Goal: Information Seeking & Learning: Learn about a topic

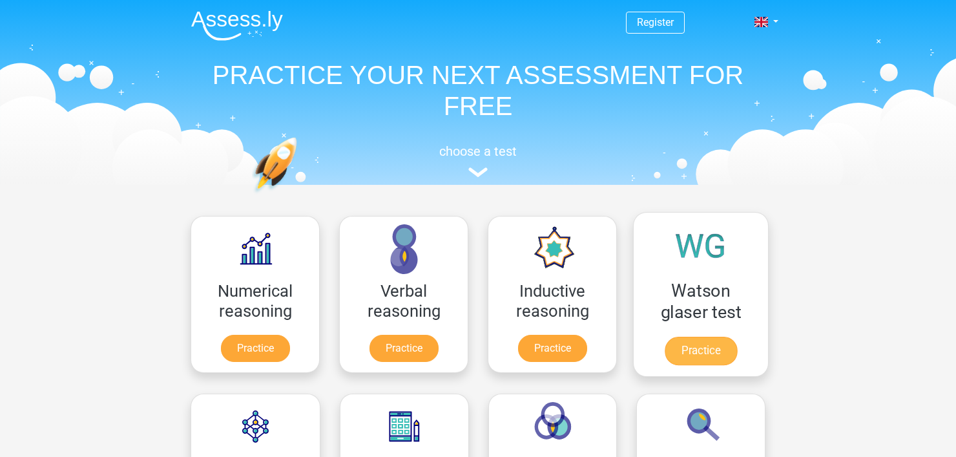
scroll to position [194, 0]
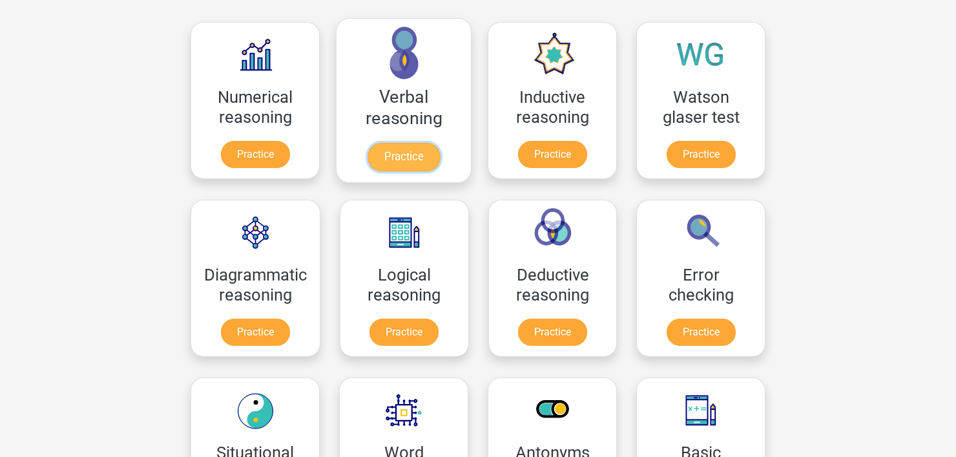
click at [417, 145] on link "Practice" at bounding box center [403, 157] width 72 height 28
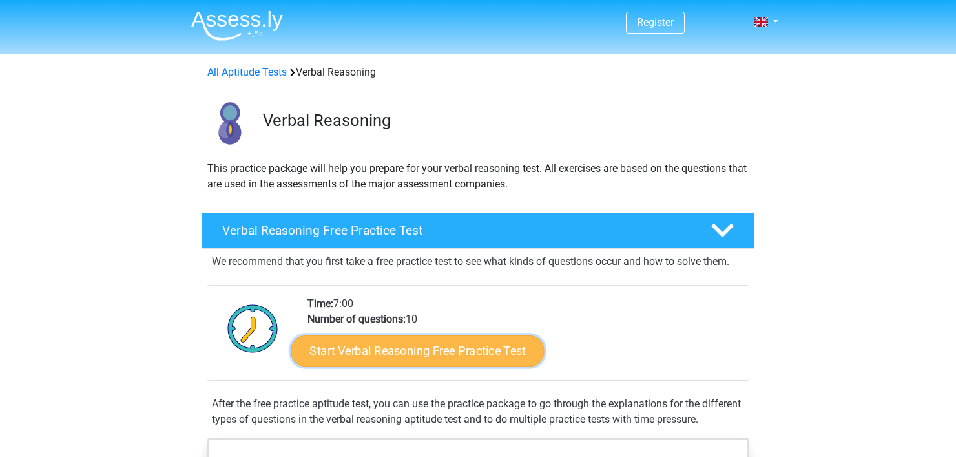
click at [418, 343] on link "Start Verbal Reasoning Free Practice Test" at bounding box center [417, 350] width 253 height 31
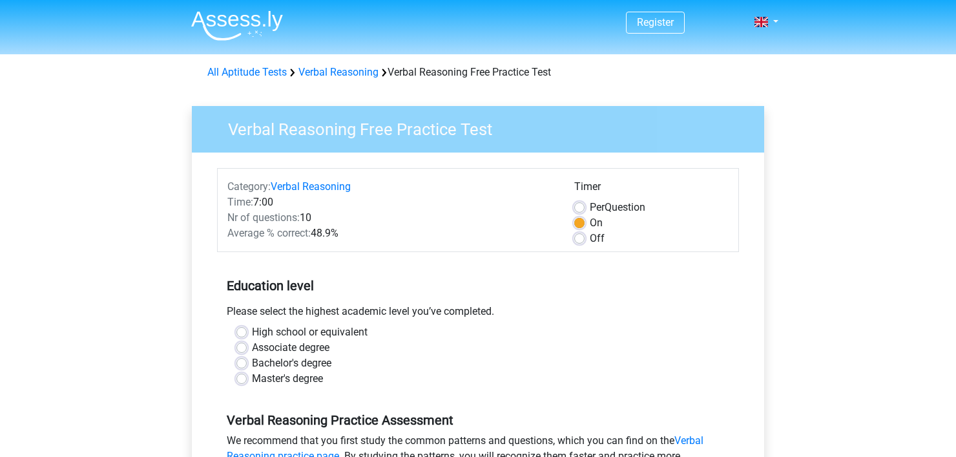
click at [275, 369] on label "Bachelor's degree" at bounding box center [291, 362] width 79 height 15
click at [247, 368] on input "Bachelor's degree" at bounding box center [241, 361] width 10 height 13
radio input "true"
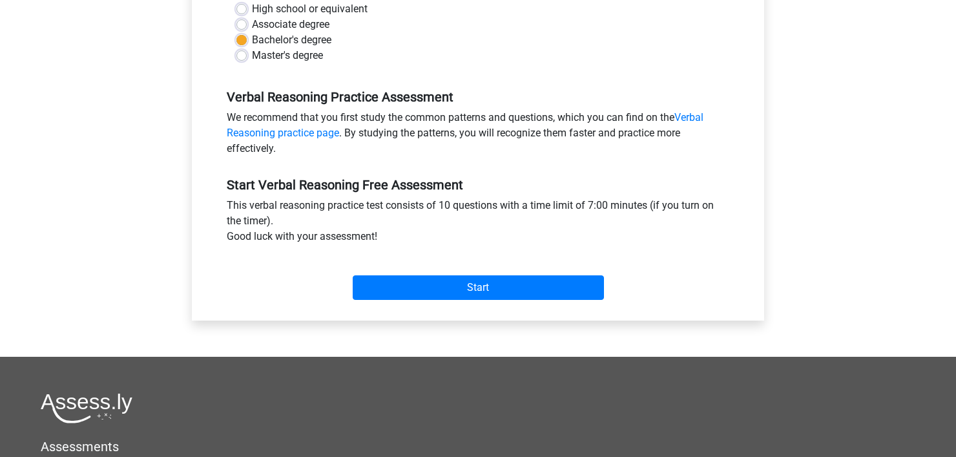
click at [391, 300] on div "Start" at bounding box center [478, 277] width 522 height 56
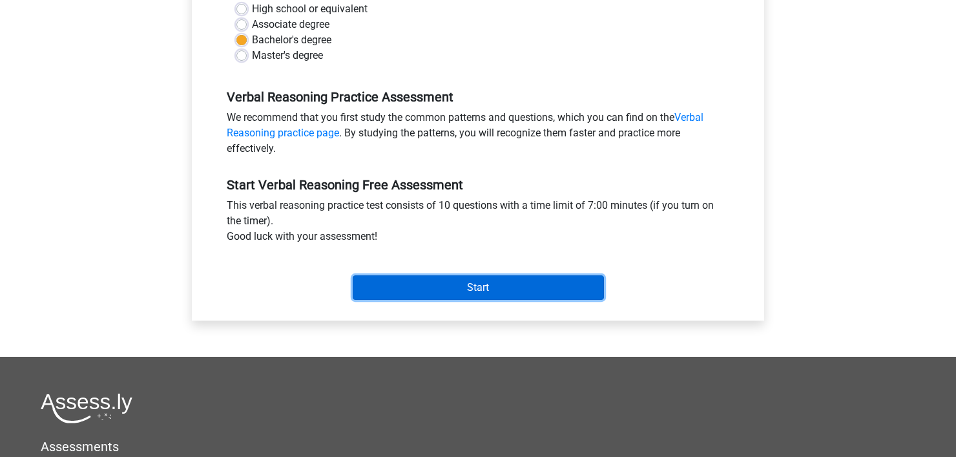
click at [399, 285] on input "Start" at bounding box center [478, 287] width 251 height 25
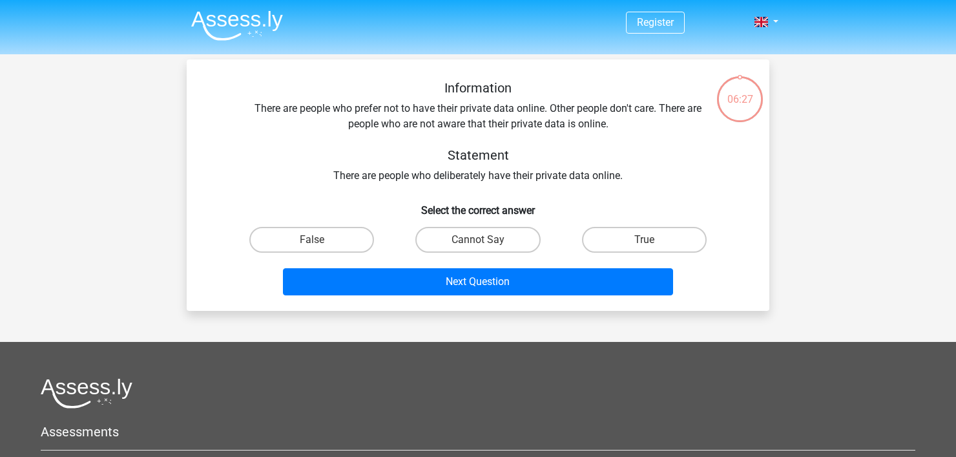
click at [536, 128] on div "Information There are people who prefer not to have their private data online. …" at bounding box center [477, 131] width 541 height 103
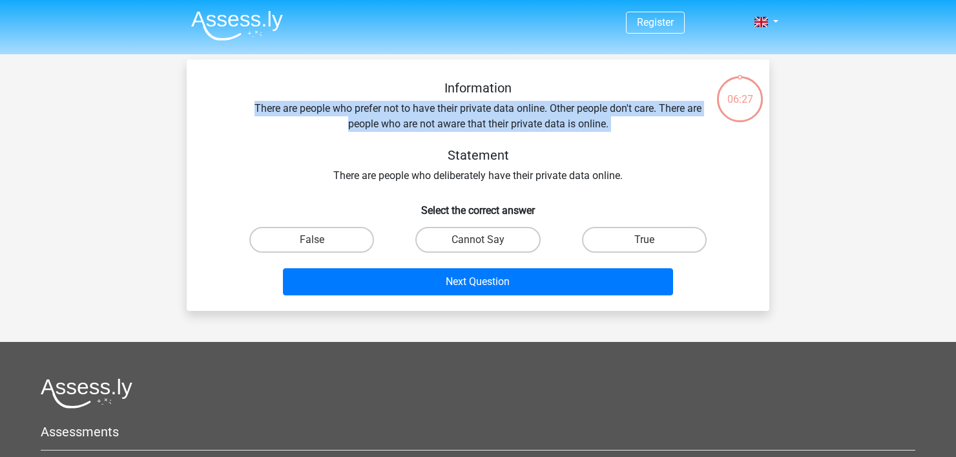
click at [536, 128] on div "Information There are people who prefer not to have their private data online. …" at bounding box center [477, 131] width 541 height 103
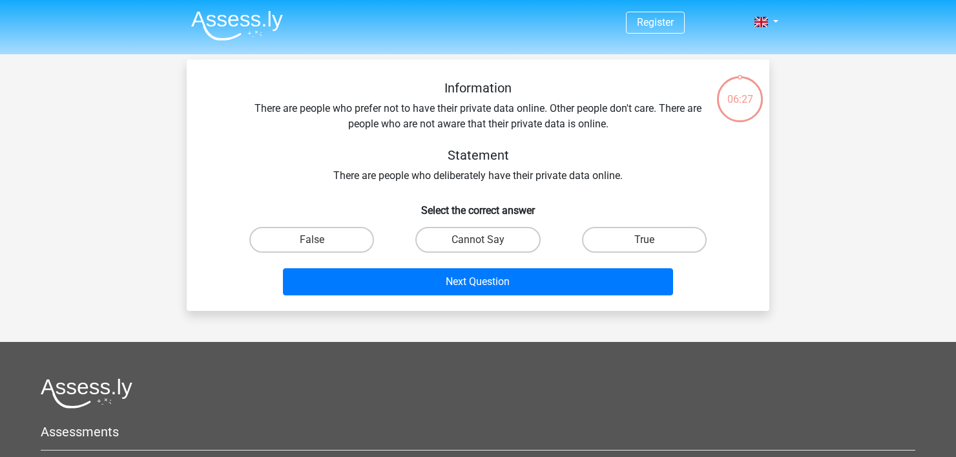
click at [547, 157] on h5 "Statement" at bounding box center [478, 154] width 458 height 15
click at [484, 244] on input "Cannot Say" at bounding box center [482, 244] width 8 height 8
radio input "true"
click at [460, 161] on h5 "Statement" at bounding box center [478, 154] width 458 height 15
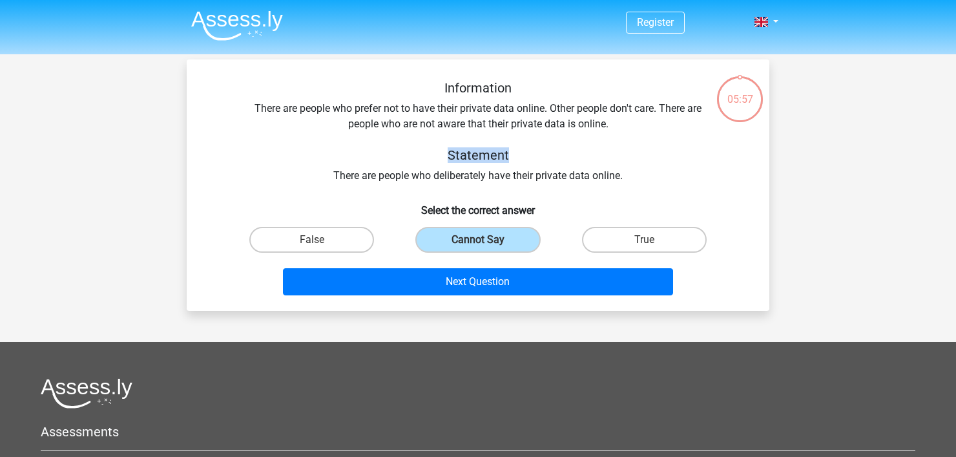
click at [460, 161] on h5 "Statement" at bounding box center [478, 154] width 458 height 15
click at [495, 177] on div "Information There are people who prefer not to have their private data online. …" at bounding box center [477, 131] width 541 height 103
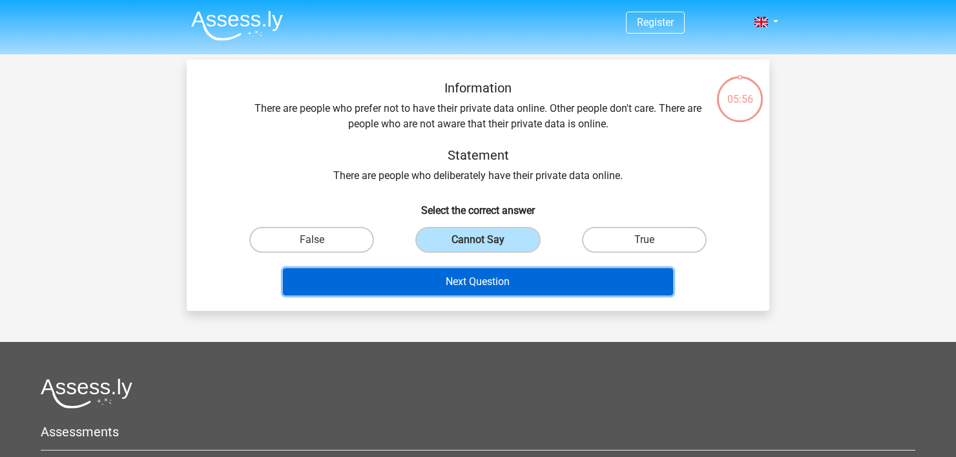
click at [544, 287] on button "Next Question" at bounding box center [478, 281] width 391 height 27
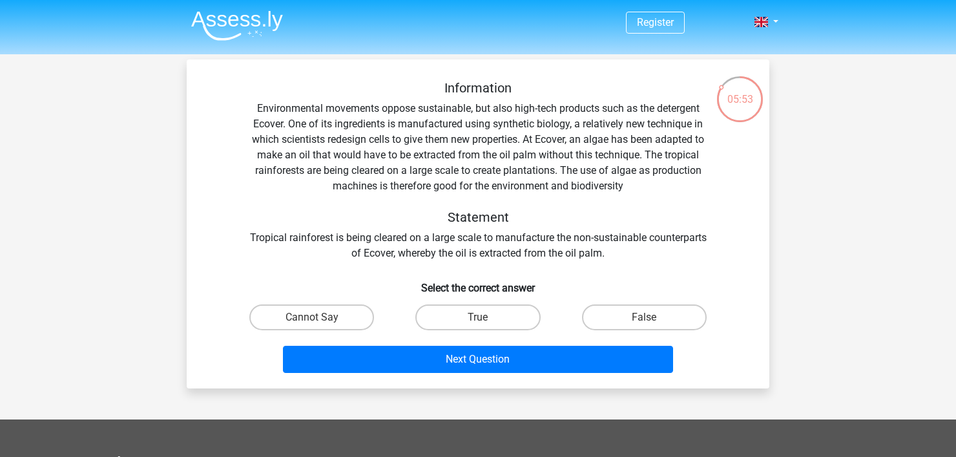
click at [280, 100] on div "Information Environmental movements oppose sustainable, but also high-tech prod…" at bounding box center [477, 170] width 541 height 181
click at [282, 101] on div "Information Environmental movements oppose sustainable, but also high-tech prod…" at bounding box center [477, 170] width 541 height 181
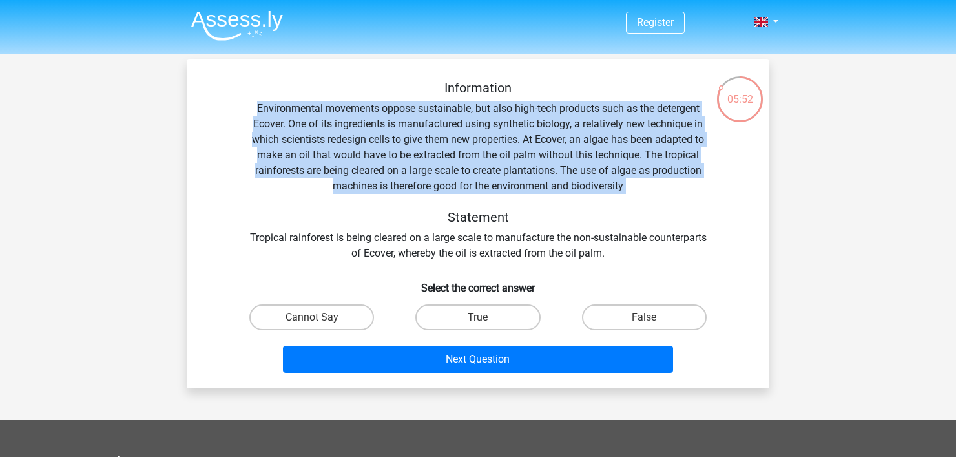
click at [282, 101] on div "Information Environmental movements oppose sustainable, but also high-tech prod…" at bounding box center [477, 170] width 541 height 181
click at [295, 117] on div "Information Environmental movements oppose sustainable, but also high-tech prod…" at bounding box center [477, 170] width 541 height 181
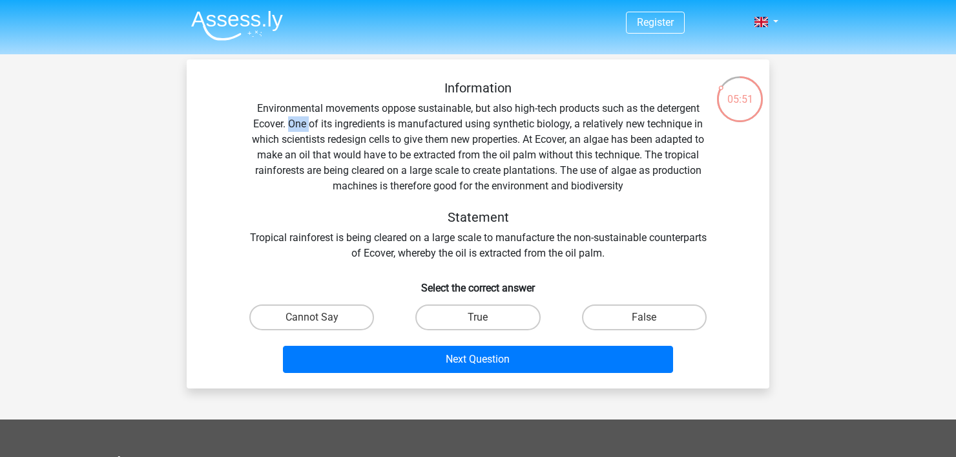
click at [295, 117] on div "Information Environmental movements oppose sustainable, but also high-tech prod…" at bounding box center [477, 170] width 541 height 181
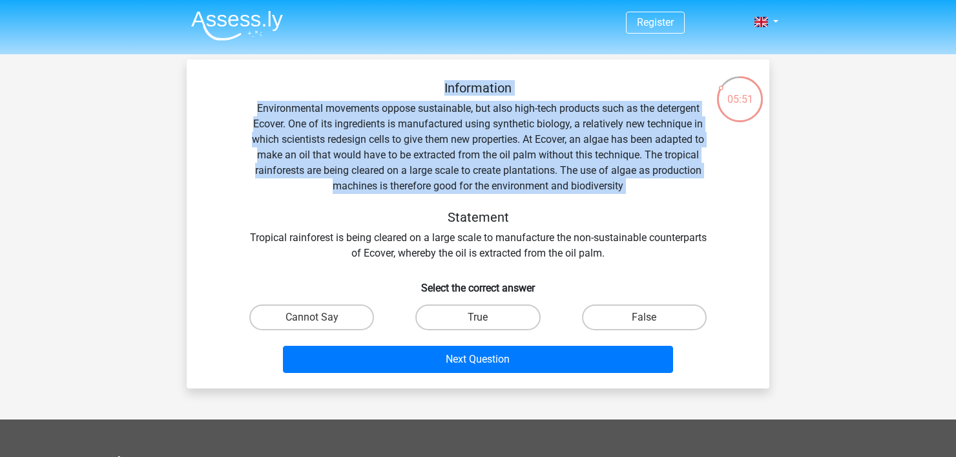
drag, startPoint x: 295, startPoint y: 117, endPoint x: 453, endPoint y: 79, distance: 162.6
click at [453, 79] on div "Information Environmental movements oppose sustainable, but also high-tech prod…" at bounding box center [478, 223] width 582 height 329
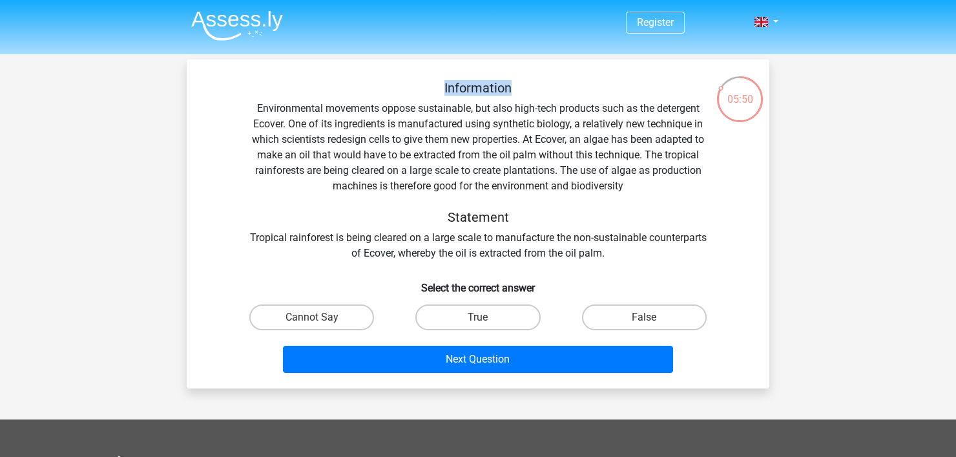
click at [453, 79] on div "Information Environmental movements oppose sustainable, but also high-tech prod…" at bounding box center [478, 223] width 582 height 329
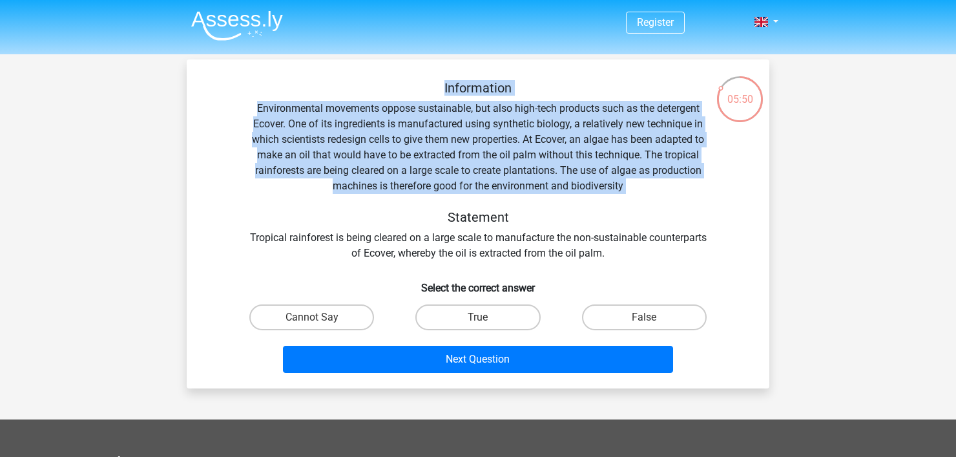
drag, startPoint x: 453, startPoint y: 79, endPoint x: 471, endPoint y: 141, distance: 64.4
click at [471, 141] on div "Information Environmental movements oppose sustainable, but also high-tech prod…" at bounding box center [478, 223] width 582 height 329
click at [471, 141] on div "Information Environmental movements oppose sustainable, but also high-tech prod…" at bounding box center [477, 170] width 541 height 181
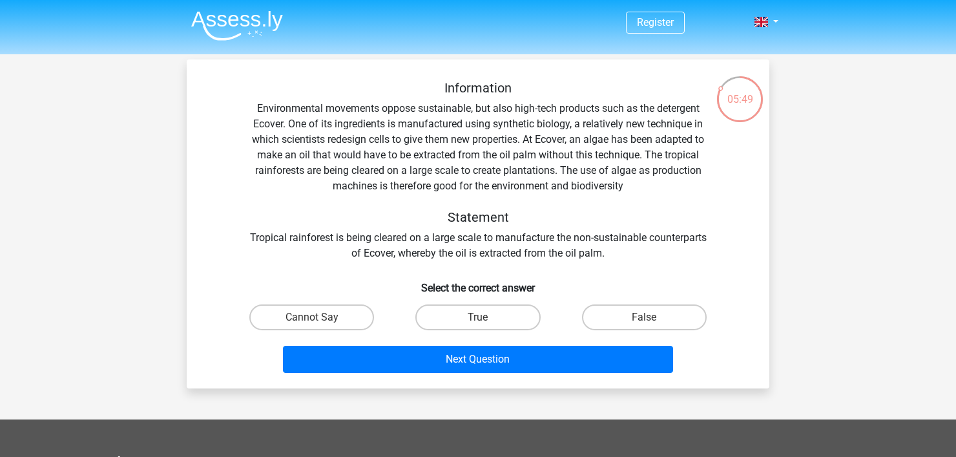
click at [459, 223] on h5 "Statement" at bounding box center [478, 216] width 458 height 15
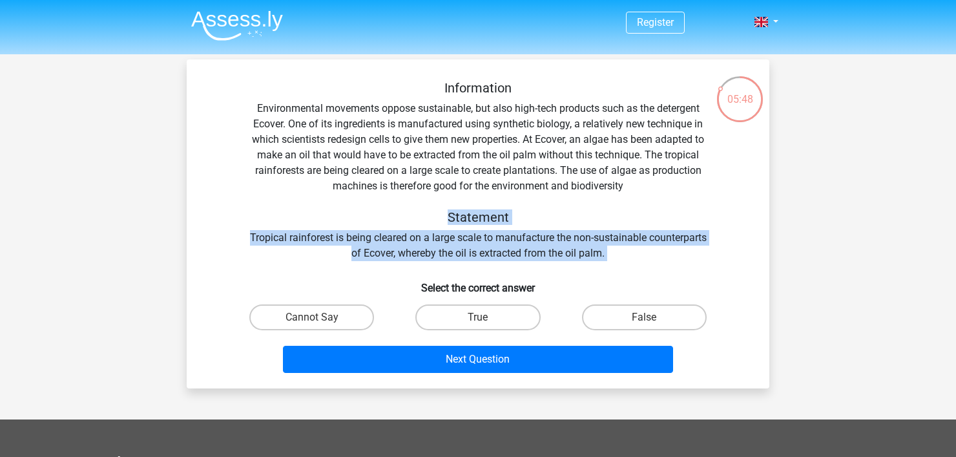
drag, startPoint x: 459, startPoint y: 223, endPoint x: 467, endPoint y: 248, distance: 26.3
click at [467, 248] on div "Information Environmental movements oppose sustainable, but also high-tech prod…" at bounding box center [477, 170] width 541 height 181
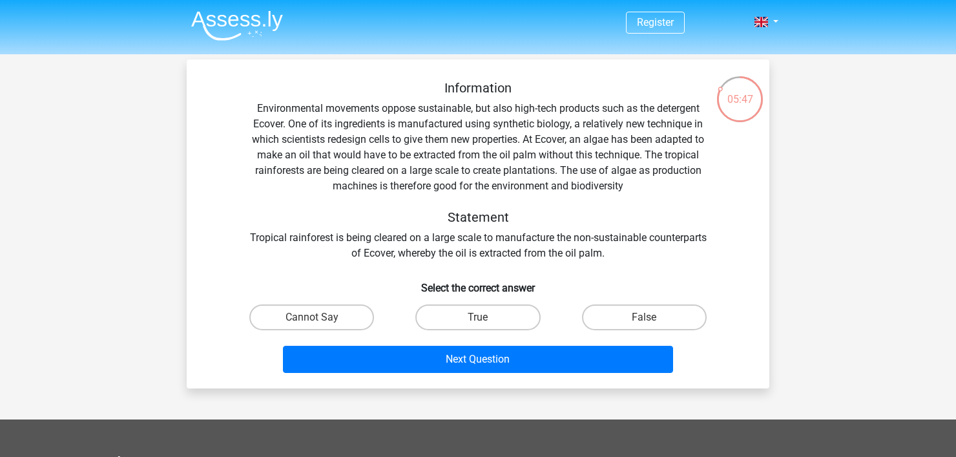
click at [288, 237] on div "Information Environmental movements oppose sustainable, but also high-tech prod…" at bounding box center [477, 170] width 541 height 181
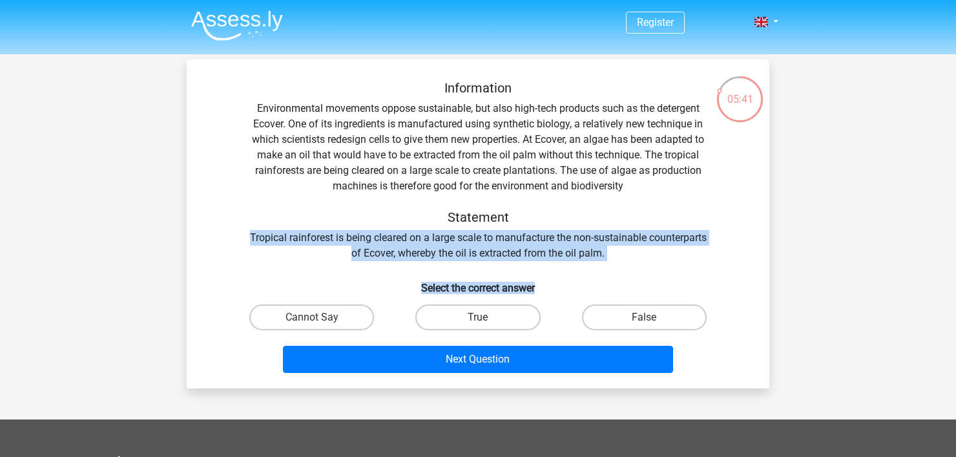
drag, startPoint x: 288, startPoint y: 237, endPoint x: 647, endPoint y: 262, distance: 359.9
click at [647, 262] on div "Information Environmental movements oppose sustainable, but also high-tech prod…" at bounding box center [478, 229] width 572 height 298
drag, startPoint x: 647, startPoint y: 262, endPoint x: 598, endPoint y: 214, distance: 68.9
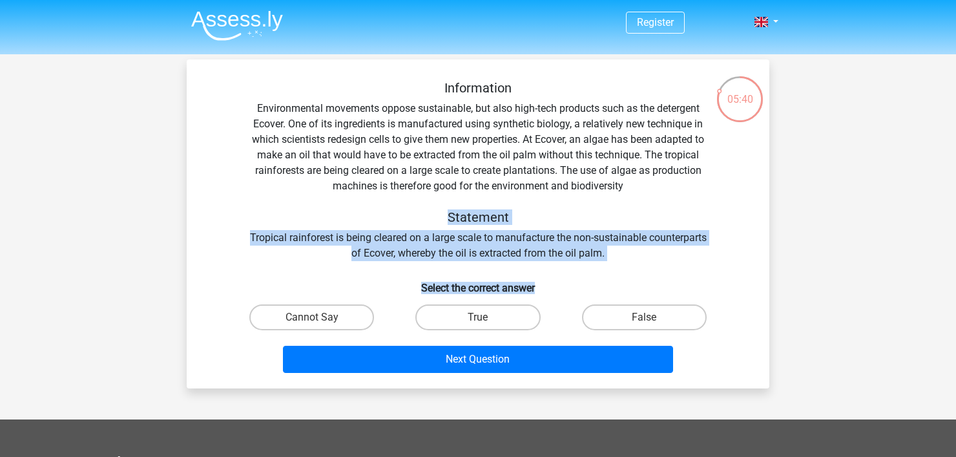
click at [598, 214] on div "Information Environmental movements oppose sustainable, but also high-tech prod…" at bounding box center [478, 229] width 572 height 298
click at [598, 214] on h5 "Statement" at bounding box center [478, 216] width 458 height 15
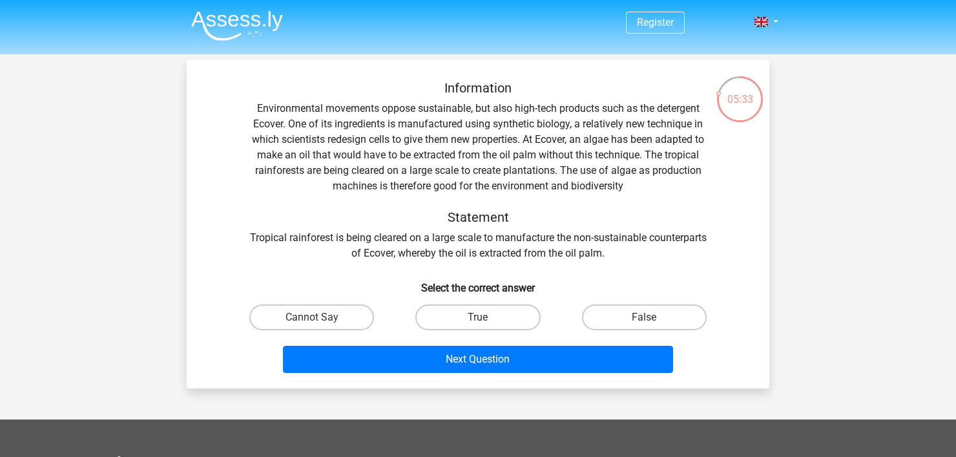
click at [304, 105] on div "Information Environmental movements oppose sustainable, but also high-tech prod…" at bounding box center [477, 170] width 541 height 181
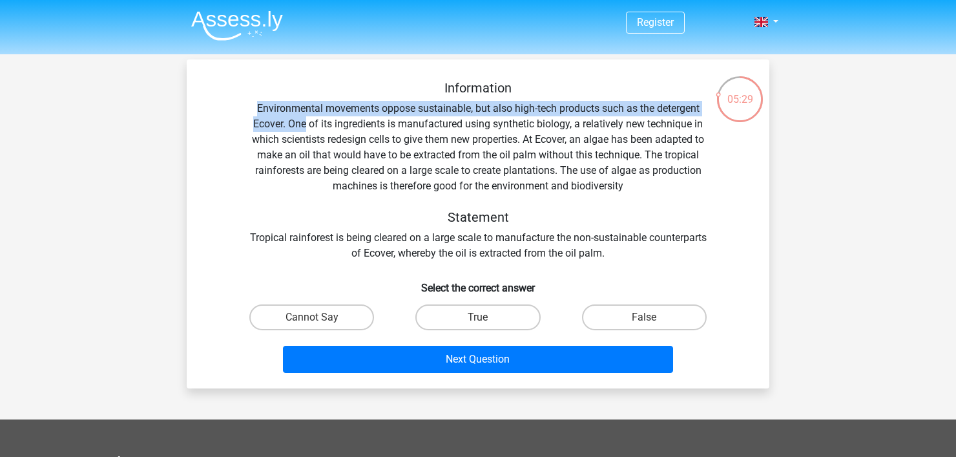
drag, startPoint x: 304, startPoint y: 105, endPoint x: 291, endPoint y: 128, distance: 26.0
click at [291, 128] on div "Information Environmental movements oppose sustainable, but also high-tech prod…" at bounding box center [477, 170] width 541 height 181
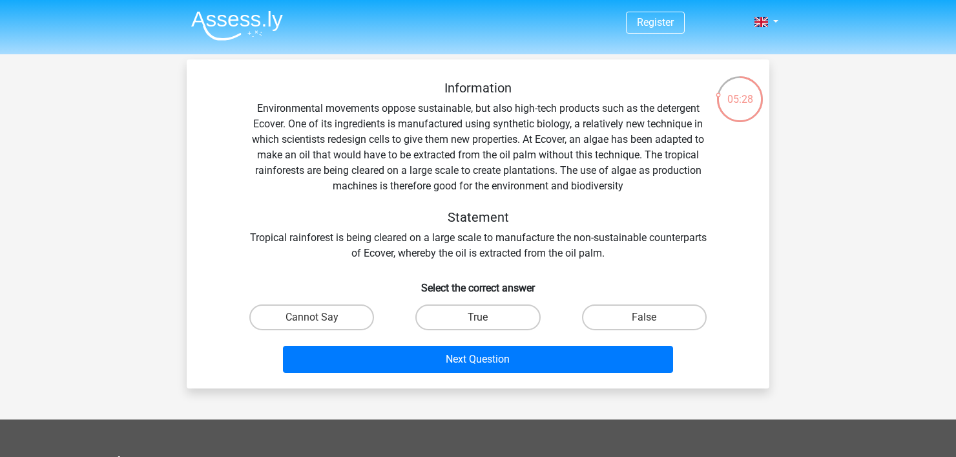
click at [461, 232] on div "Information Environmental movements oppose sustainable, but also high-tech prod…" at bounding box center [477, 170] width 541 height 181
drag, startPoint x: 461, startPoint y: 232, endPoint x: 492, endPoint y: 235, distance: 31.1
click at [492, 235] on div "Information Environmental movements oppose sustainable, but also high-tech prod…" at bounding box center [477, 170] width 541 height 181
copy div "large scale"
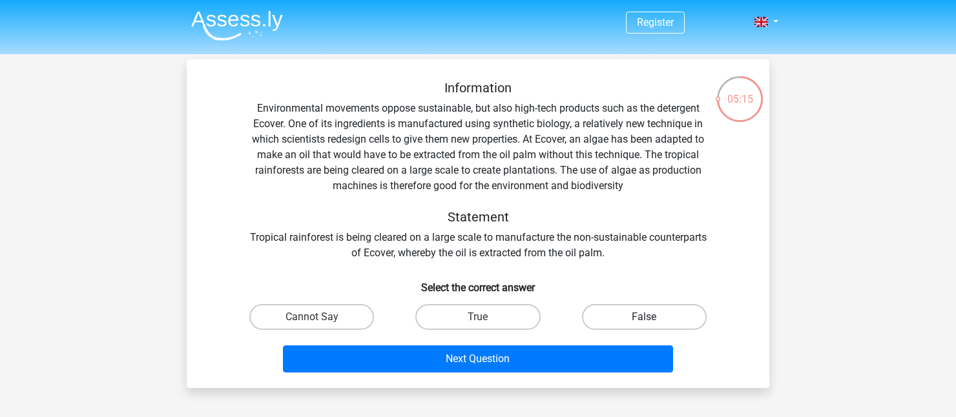
click at [685, 325] on label "False" at bounding box center [644, 317] width 125 height 26
click at [652, 325] on input "False" at bounding box center [648, 321] width 8 height 8
radio input "true"
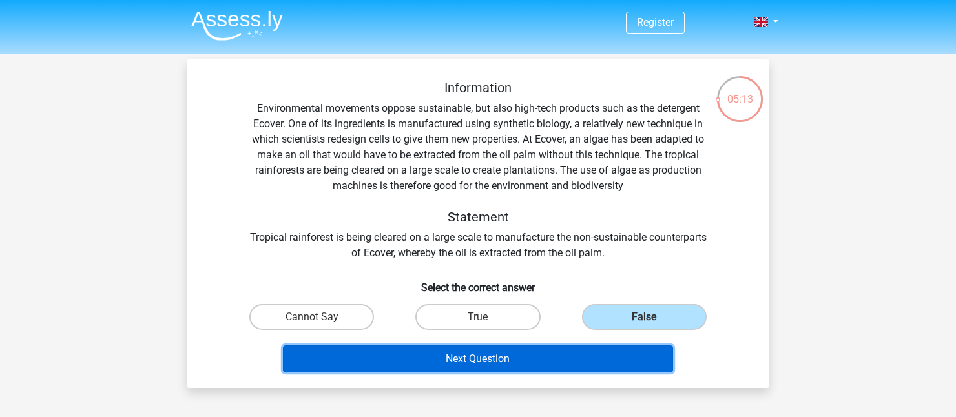
click at [535, 365] on button "Next Question" at bounding box center [478, 358] width 391 height 27
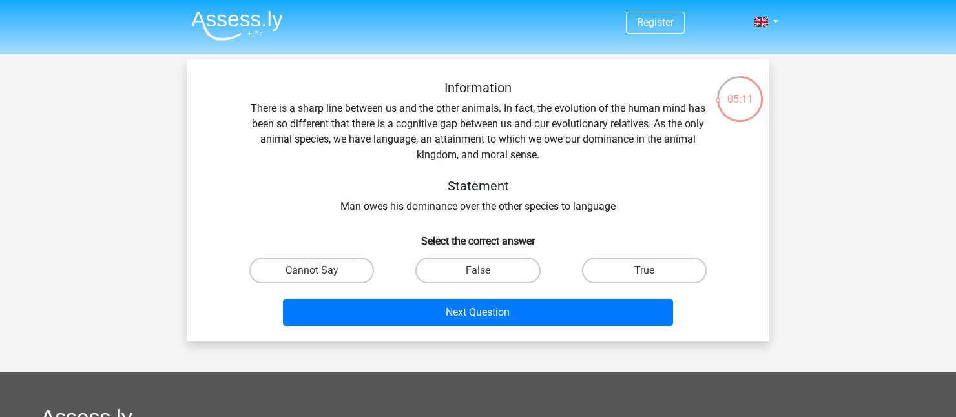
click at [419, 206] on div "Information There is a sharp line between us and the other animals. In fact, th…" at bounding box center [477, 147] width 541 height 134
copy div "dominance"
click at [507, 272] on label "False" at bounding box center [477, 271] width 125 height 26
click at [486, 272] on input "False" at bounding box center [482, 275] width 8 height 8
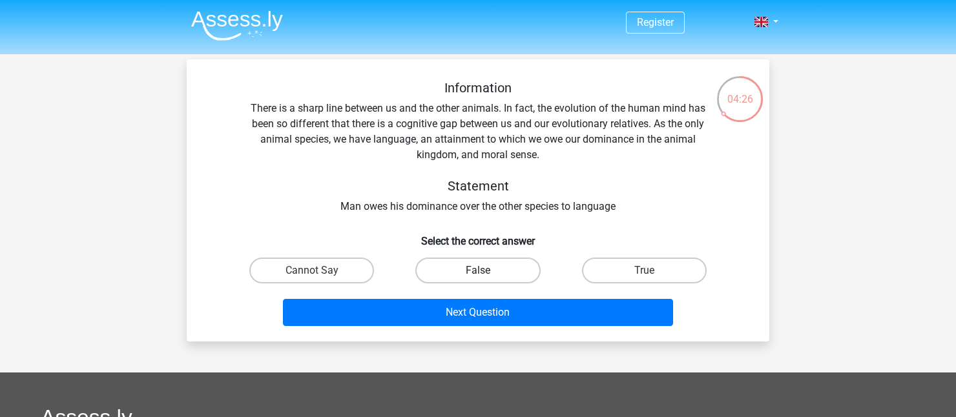
radio input "true"
click at [342, 143] on div "Information There is a sharp line between us and the other animals. In fact, th…" at bounding box center [477, 147] width 541 height 134
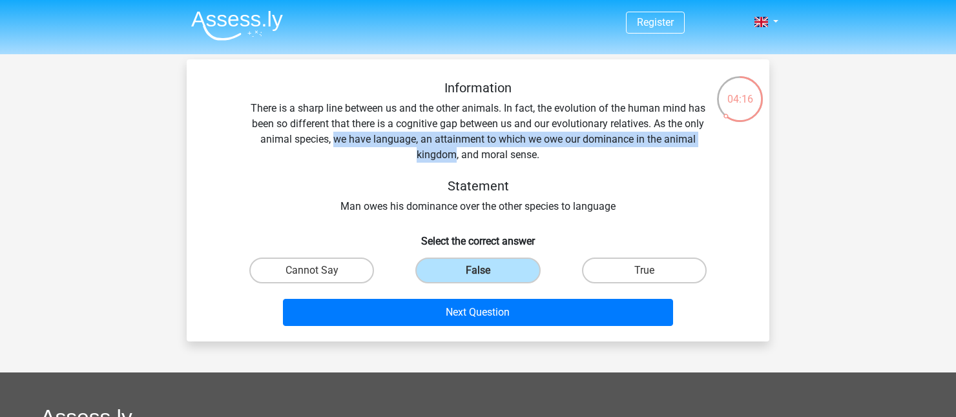
drag, startPoint x: 342, startPoint y: 143, endPoint x: 446, endPoint y: 154, distance: 104.5
click at [446, 154] on div "Information There is a sharp line between us and the other animals. In fact, th…" at bounding box center [477, 147] width 541 height 134
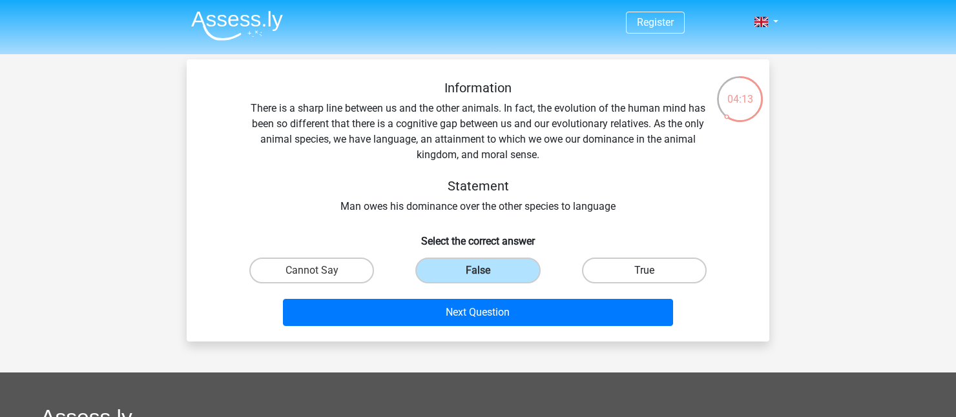
click at [675, 277] on label "True" at bounding box center [644, 271] width 125 height 26
click at [652, 277] on input "True" at bounding box center [648, 275] width 8 height 8
radio input "true"
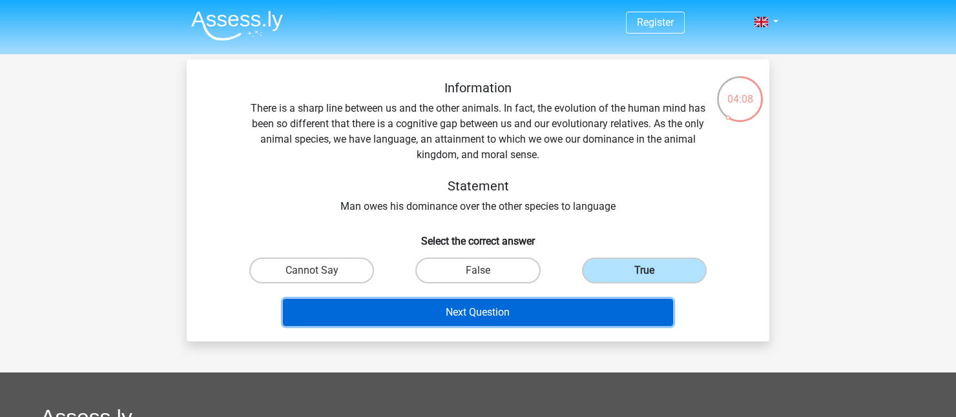
click at [562, 318] on button "Next Question" at bounding box center [478, 312] width 391 height 27
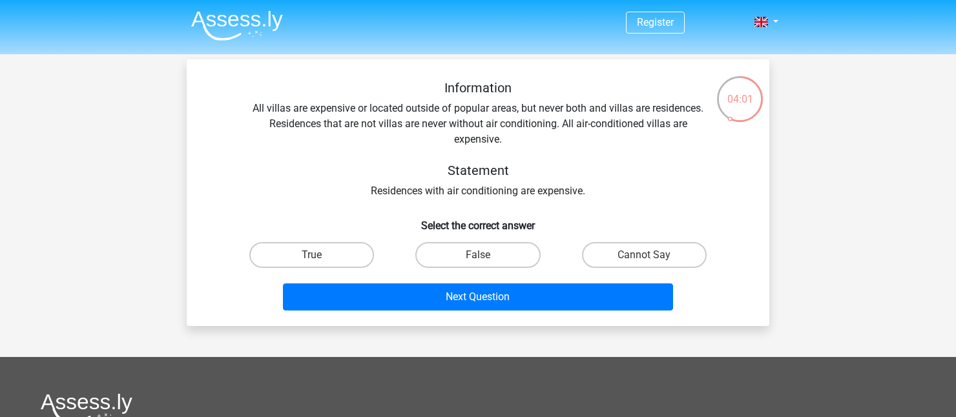
click at [254, 107] on div "Information All villas are expensive or located outside of popular areas, but n…" at bounding box center [477, 139] width 541 height 119
drag, startPoint x: 254, startPoint y: 107, endPoint x: 491, endPoint y: 110, distance: 237.6
click at [491, 110] on div "Information All villas are expensive or located outside of popular areas, but n…" at bounding box center [477, 139] width 541 height 119
click at [261, 104] on div "Information All villas are expensive or located outside of popular areas, but n…" at bounding box center [477, 139] width 541 height 119
click at [255, 107] on div "Information All villas are expensive or located outside of popular areas, but n…" at bounding box center [477, 139] width 541 height 119
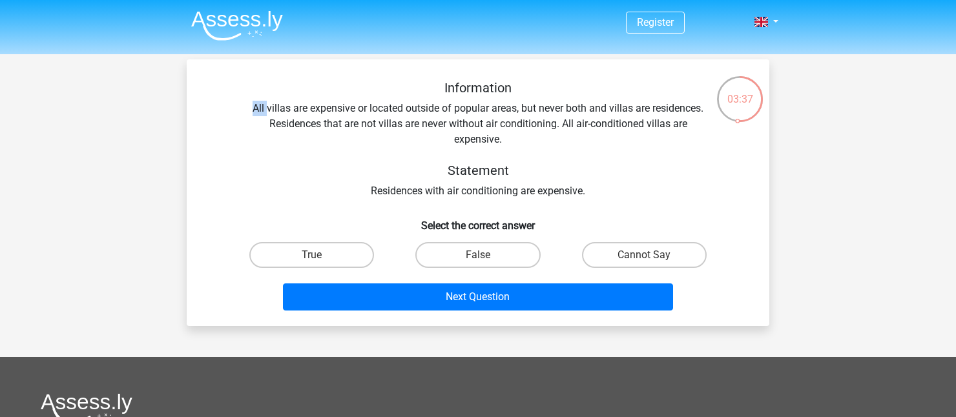
click at [255, 107] on div "Information All villas are expensive or located outside of popular areas, but n…" at bounding box center [477, 139] width 541 height 119
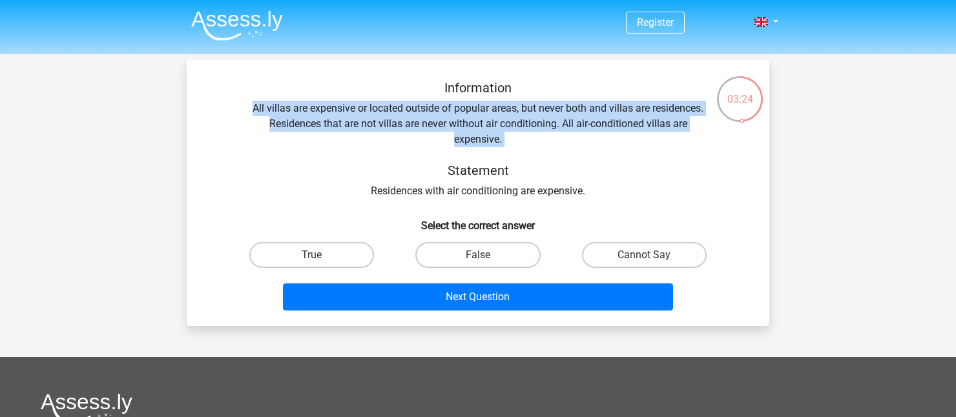
drag, startPoint x: 255, startPoint y: 107, endPoint x: 572, endPoint y: 143, distance: 319.1
click at [572, 143] on div "Information All villas are expensive or located outside of popular areas, but n…" at bounding box center [477, 139] width 541 height 119
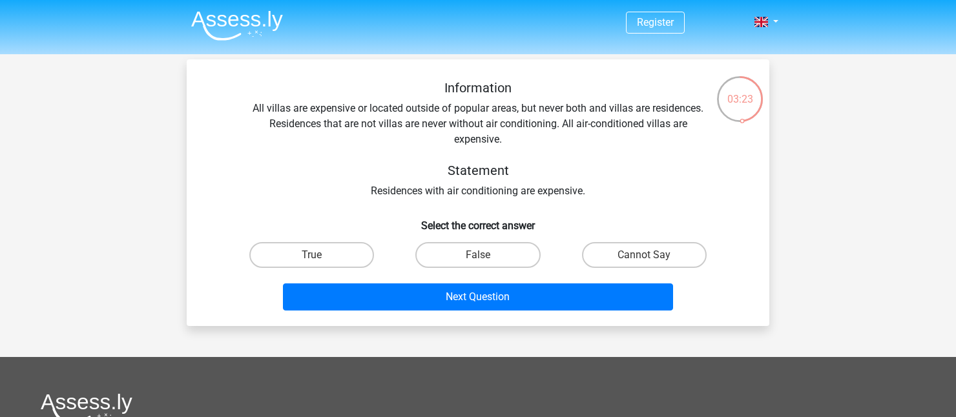
click at [409, 195] on div "Information All villas are expensive or located outside of popular areas, but n…" at bounding box center [477, 139] width 541 height 119
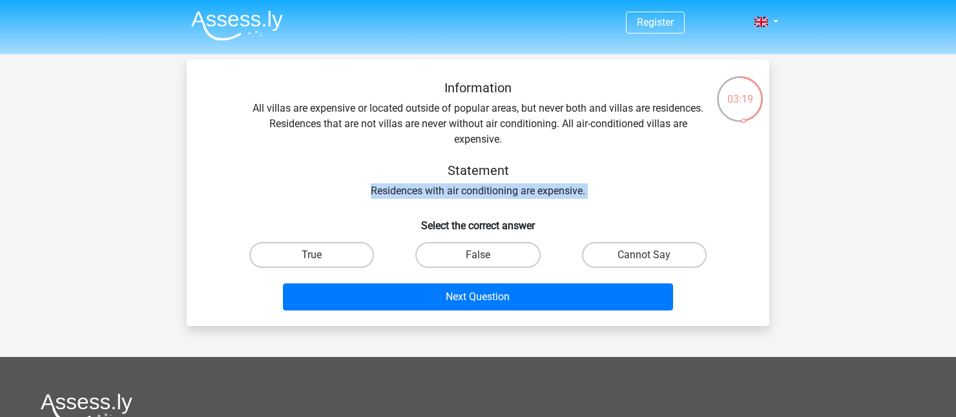
drag, startPoint x: 409, startPoint y: 195, endPoint x: 594, endPoint y: 189, distance: 184.8
click at [594, 189] on div "Information All villas are expensive or located outside of popular areas, but n…" at bounding box center [477, 139] width 541 height 119
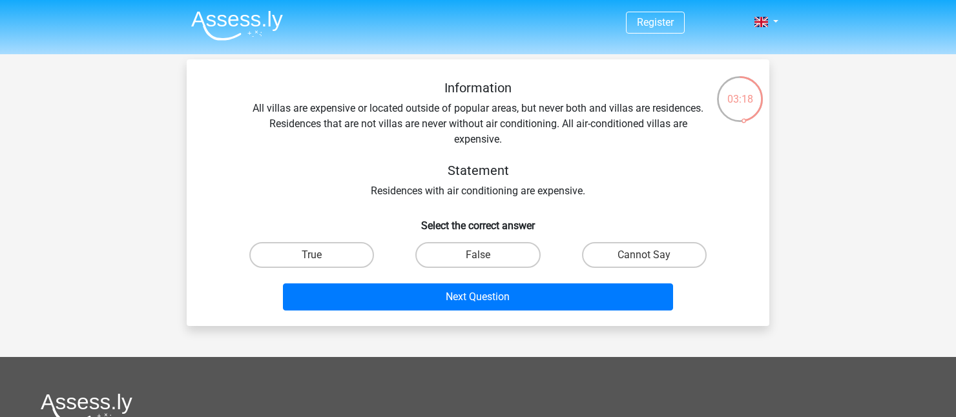
click at [543, 191] on div "Information All villas are expensive or located outside of popular areas, but n…" at bounding box center [477, 139] width 541 height 119
copy div "expensive"
click at [464, 251] on label "False" at bounding box center [477, 255] width 125 height 26
click at [478, 255] on input "False" at bounding box center [482, 259] width 8 height 8
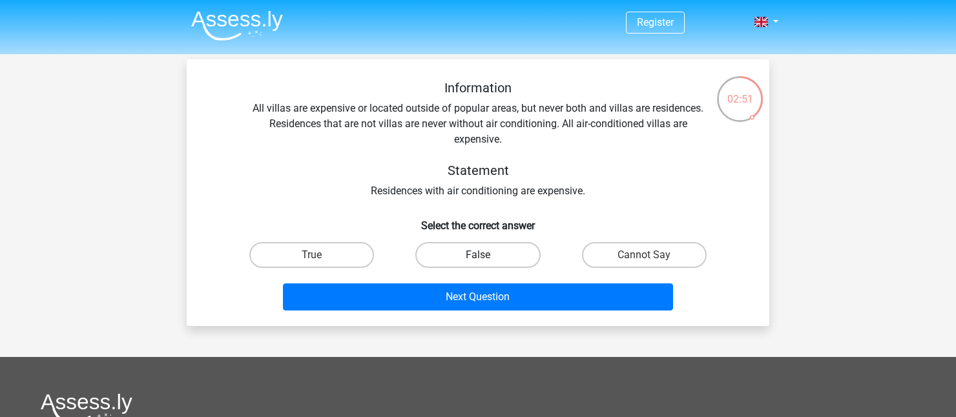
radio input "true"
click at [259, 108] on div "Information All villas are expensive or located outside of popular areas, but n…" at bounding box center [477, 139] width 541 height 119
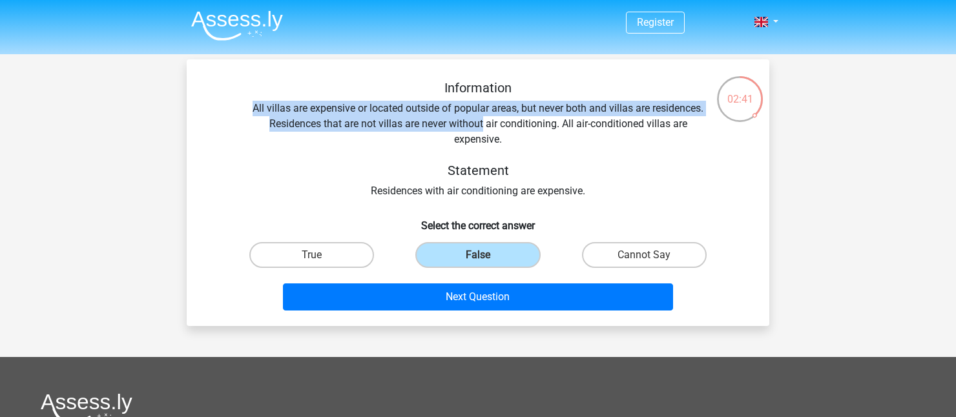
drag, startPoint x: 259, startPoint y: 108, endPoint x: 459, endPoint y: 126, distance: 200.9
click at [459, 126] on div "Information All villas are expensive or located outside of popular areas, but n…" at bounding box center [477, 139] width 541 height 119
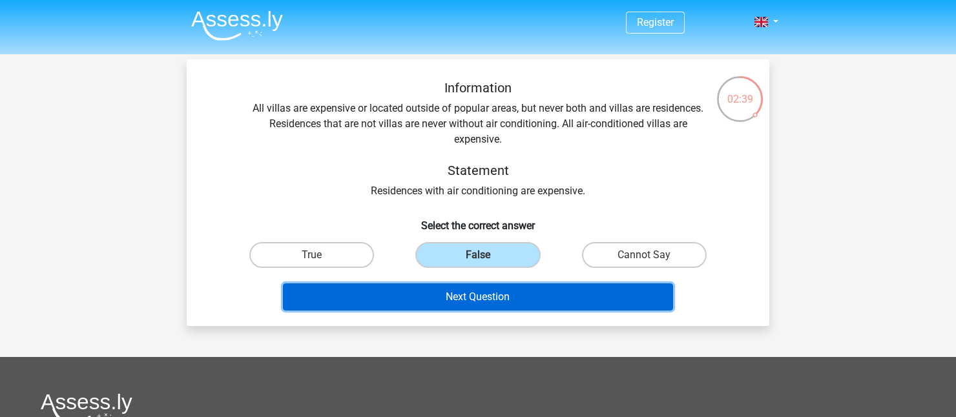
click at [500, 294] on button "Next Question" at bounding box center [478, 296] width 391 height 27
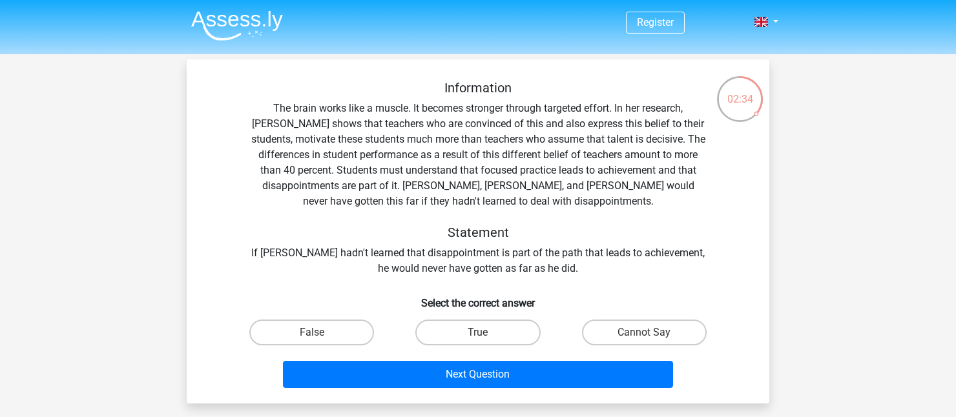
click at [422, 251] on div "Information The brain works like a muscle. It becomes stronger through targeted…" at bounding box center [477, 178] width 541 height 196
copy div "disappointment"
click at [397, 185] on div "Information The brain works like a muscle. It becomes stronger through targeted…" at bounding box center [477, 178] width 541 height 196
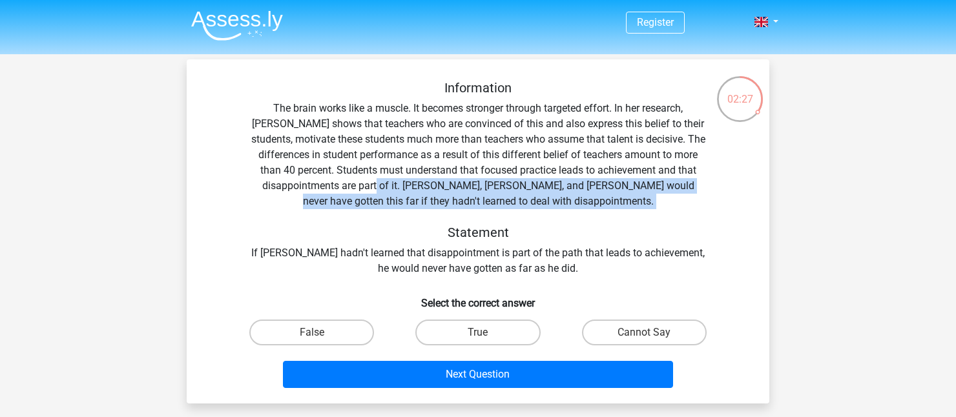
drag, startPoint x: 397, startPoint y: 185, endPoint x: 632, endPoint y: 194, distance: 235.2
click at [632, 194] on div "Information The brain works like a muscle. It becomes stronger through targeted…" at bounding box center [477, 178] width 541 height 196
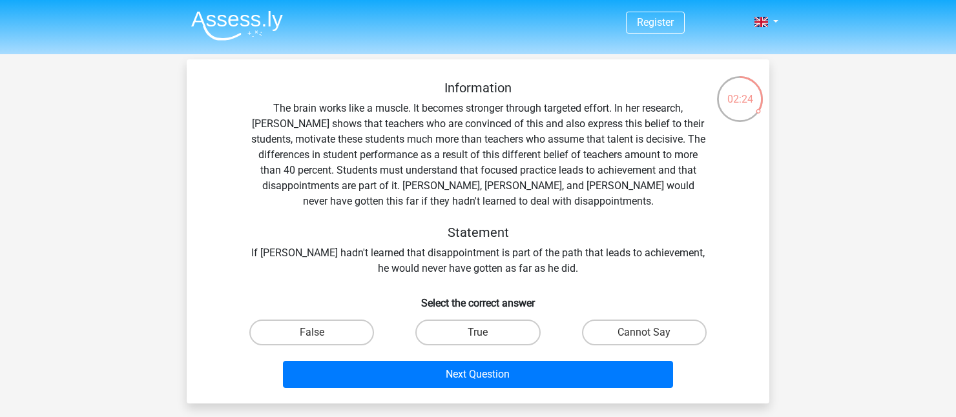
click at [256, 251] on div "Information The brain works like a muscle. It becomes stronger through targeted…" at bounding box center [477, 178] width 541 height 196
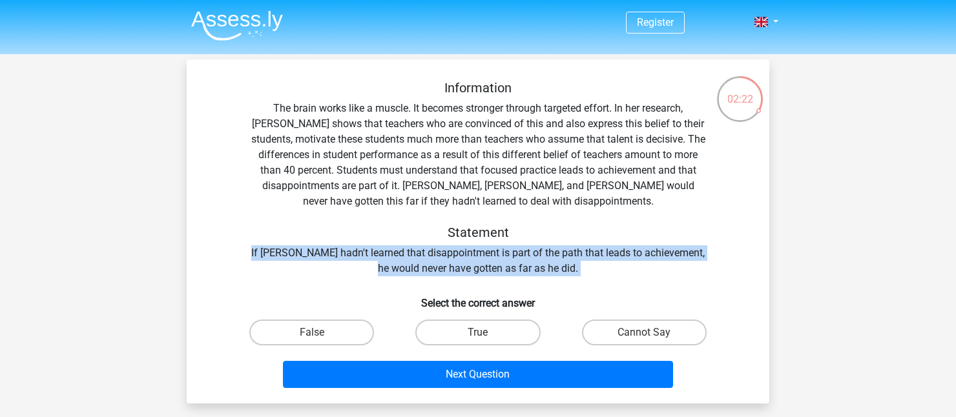
click at [256, 251] on div "Information The brain works like a muscle. It becomes stronger through targeted…" at bounding box center [477, 178] width 541 height 196
click at [300, 268] on div "Information The brain works like a muscle. It becomes stronger through targeted…" at bounding box center [477, 178] width 541 height 196
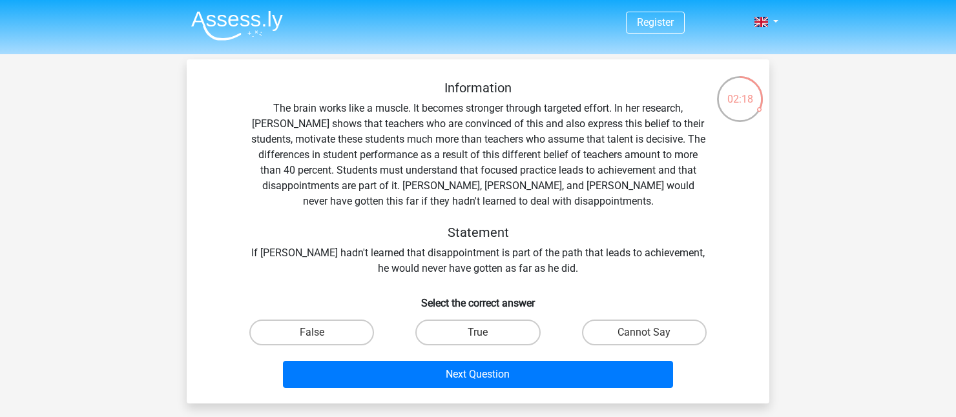
click at [340, 172] on div "Information The brain works like a muscle. It becomes stronger through targeted…" at bounding box center [477, 178] width 541 height 196
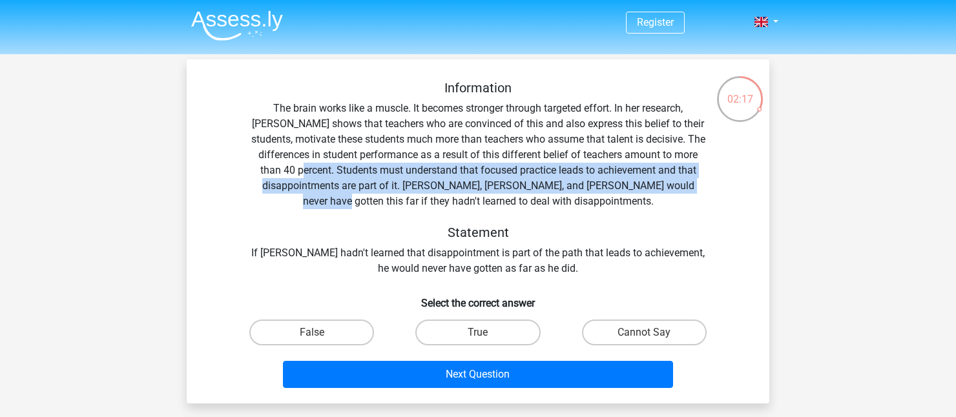
drag, startPoint x: 340, startPoint y: 172, endPoint x: 350, endPoint y: 205, distance: 33.9
click at [350, 205] on div "Information The brain works like a muscle. It becomes stronger through targeted…" at bounding box center [477, 178] width 541 height 196
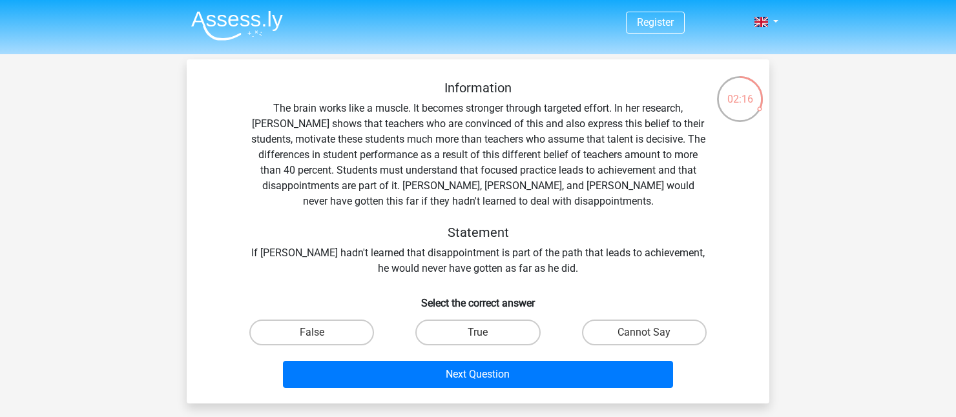
click at [481, 336] on input "True" at bounding box center [482, 337] width 8 height 8
radio input "true"
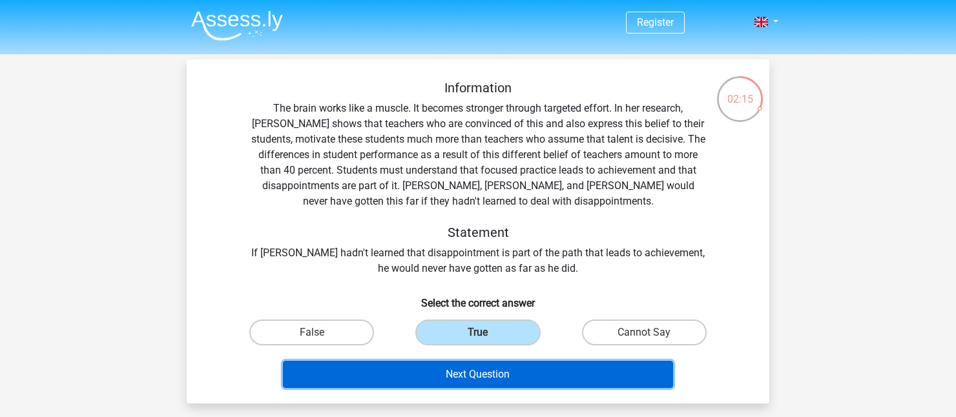
click at [504, 383] on button "Next Question" at bounding box center [478, 374] width 391 height 27
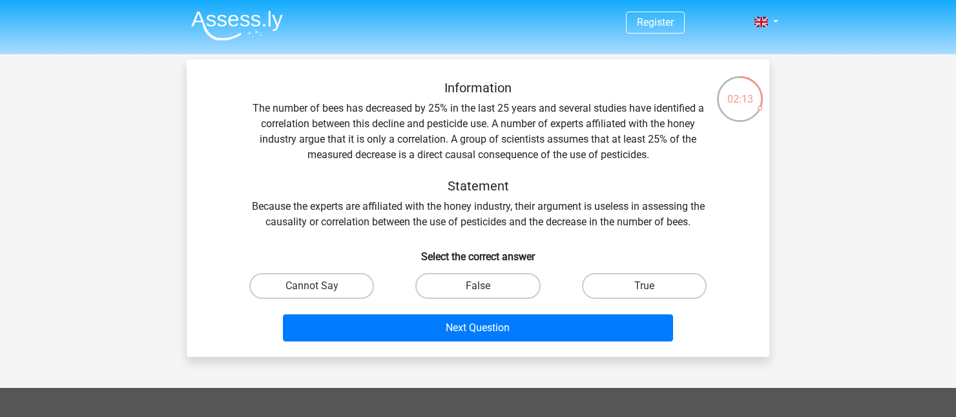
click at [271, 203] on div "Information The number of bees has decreased by 25% in the last 25 years and se…" at bounding box center [477, 155] width 541 height 150
click at [275, 203] on div "Information The number of bees has decreased by 25% in the last 25 years and se…" at bounding box center [477, 155] width 541 height 150
click at [492, 225] on div "Information The number of bees has decreased by 25% in the last 25 years and se…" at bounding box center [477, 155] width 541 height 150
copy div "pesticides"
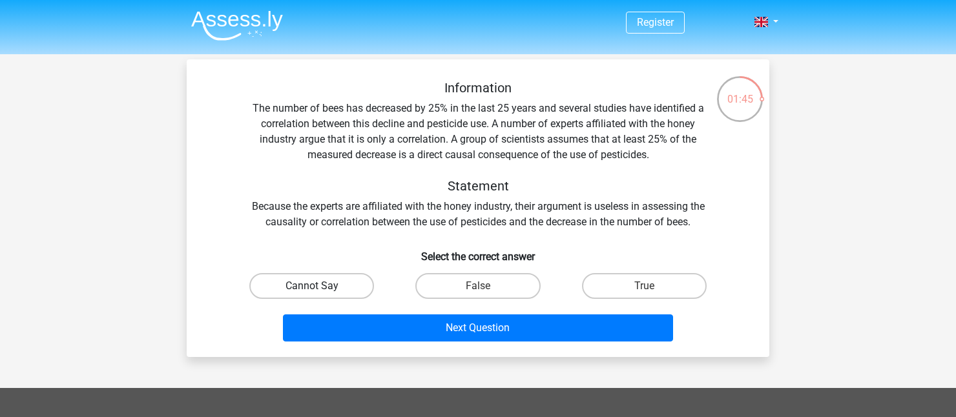
click at [275, 286] on label "Cannot Say" at bounding box center [311, 286] width 125 height 26
click at [312, 286] on input "Cannot Say" at bounding box center [316, 290] width 8 height 8
radio input "true"
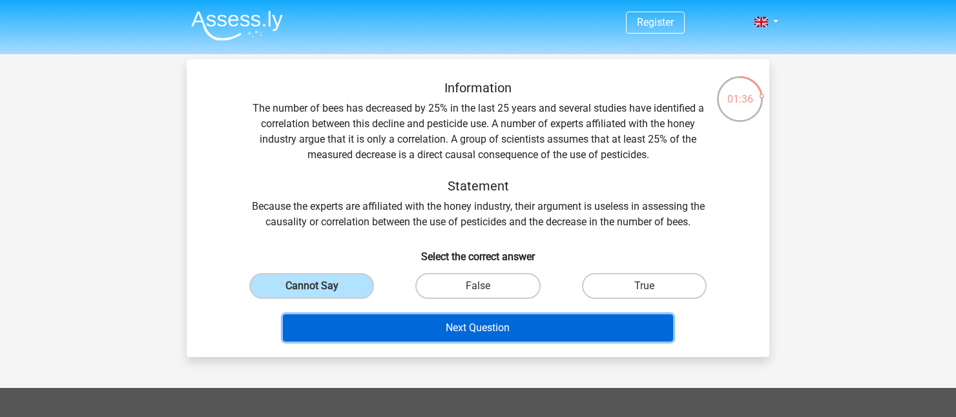
click at [387, 318] on button "Next Question" at bounding box center [478, 327] width 391 height 27
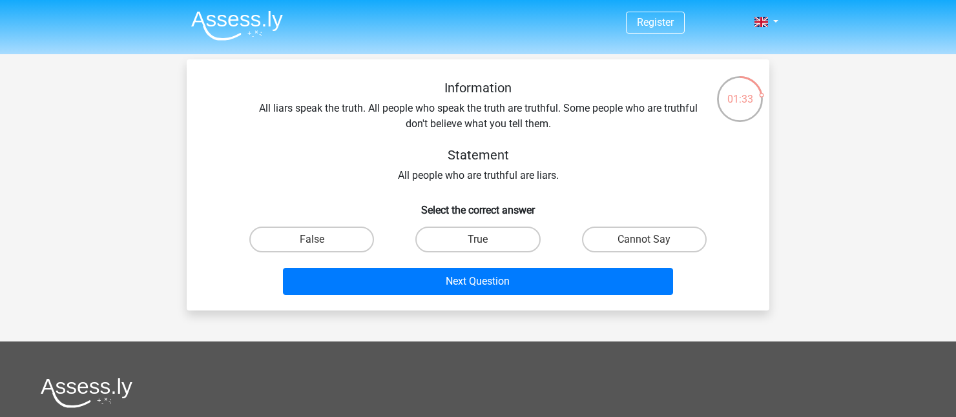
click at [259, 110] on div "Information All liars speak the truth. All people who speak the truth are truth…" at bounding box center [477, 131] width 541 height 103
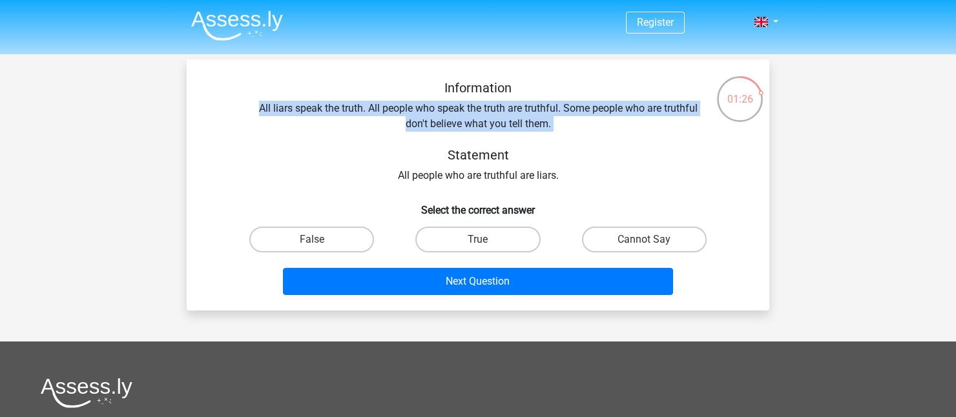
drag, startPoint x: 259, startPoint y: 110, endPoint x: 601, endPoint y: 119, distance: 342.4
click at [601, 119] on div "Information All liars speak the truth. All people who speak the truth are truth…" at bounding box center [477, 131] width 541 height 103
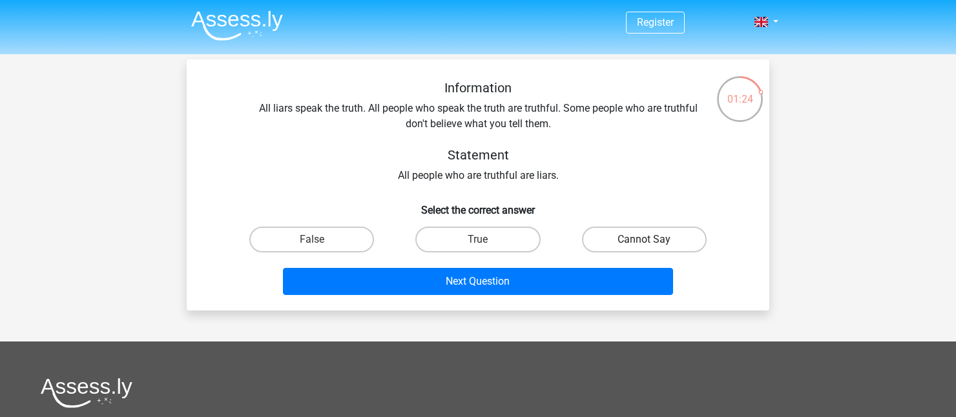
click at [595, 244] on label "Cannot Say" at bounding box center [644, 240] width 125 height 26
click at [644, 244] on input "Cannot Say" at bounding box center [648, 244] width 8 height 8
radio input "true"
click at [541, 112] on div "Information All liars speak the truth. All people who speak the truth are truth…" at bounding box center [477, 131] width 541 height 103
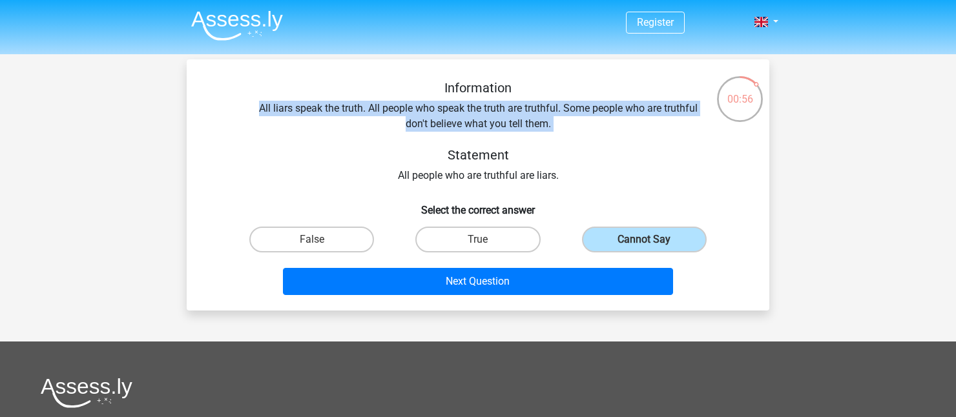
click at [541, 112] on div "Information All liars speak the truth. All people who speak the truth are truth…" at bounding box center [477, 131] width 541 height 103
click at [546, 143] on div "Information All liars speak the truth. All people who speak the truth are truth…" at bounding box center [477, 131] width 541 height 103
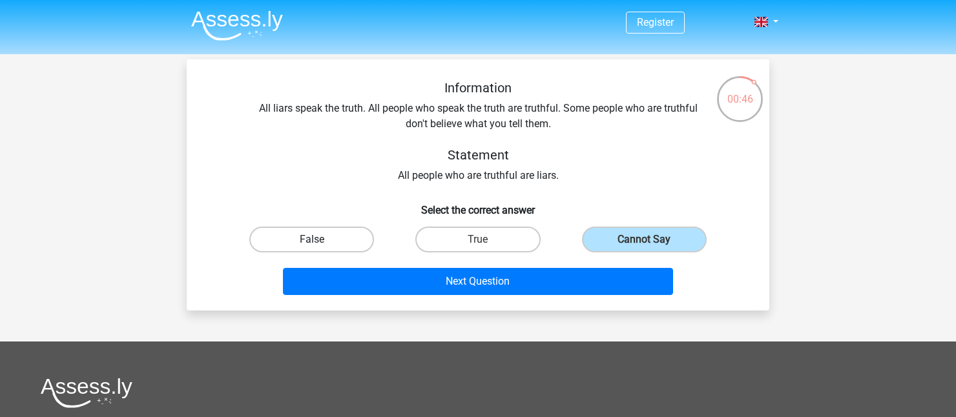
click at [345, 244] on label "False" at bounding box center [311, 240] width 125 height 26
click at [320, 244] on input "False" at bounding box center [316, 244] width 8 height 8
radio input "true"
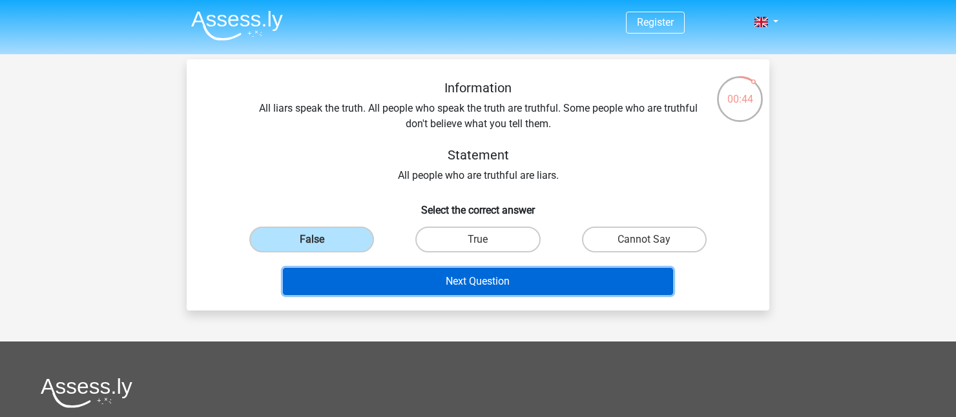
click at [553, 285] on button "Next Question" at bounding box center [478, 281] width 391 height 27
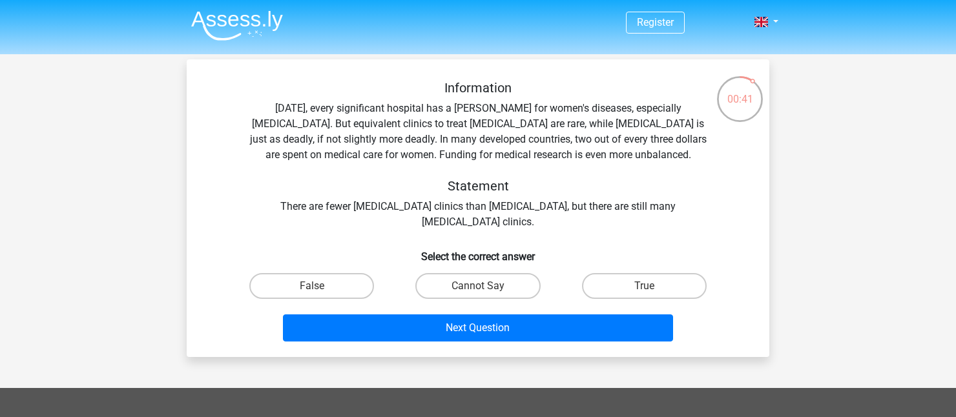
click at [356, 211] on div "Information Today, every significant hospital has a ward for women's diseases, …" at bounding box center [477, 155] width 541 height 150
drag, startPoint x: 356, startPoint y: 211, endPoint x: 495, endPoint y: 202, distance: 139.1
click at [495, 202] on div "Information Today, every significant hospital has a ward for women's diseases, …" at bounding box center [477, 155] width 541 height 150
copy div "prostate cancer clinics than breast cancer"
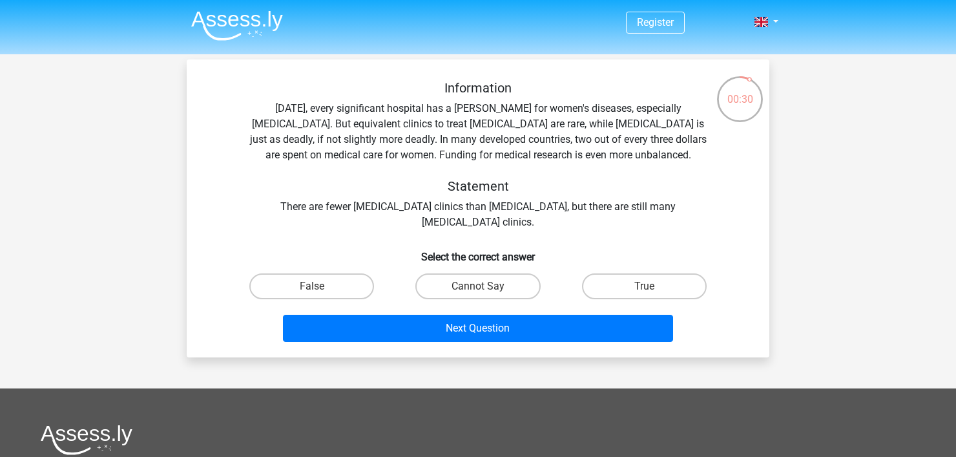
click at [647, 199] on div "Information Today, every significant hospital has a ward for women's diseases, …" at bounding box center [477, 155] width 541 height 150
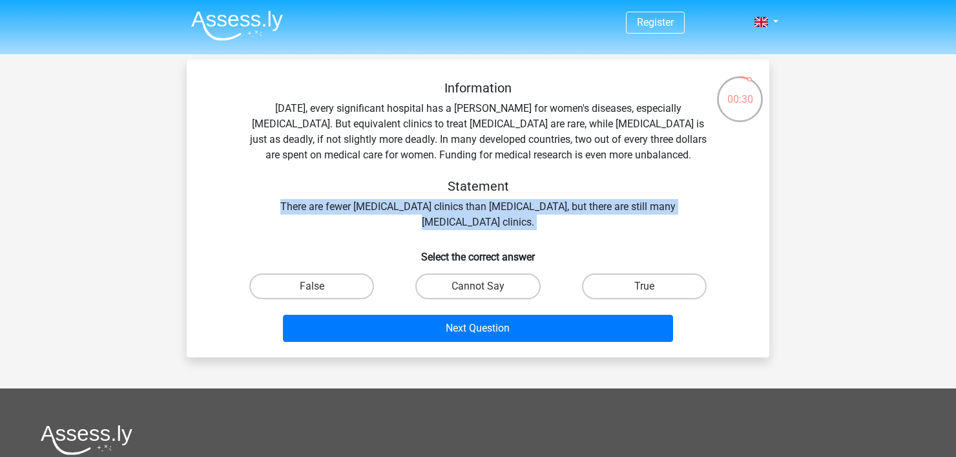
click at [647, 199] on div "Information Today, every significant hospital has a ward for women's diseases, …" at bounding box center [477, 155] width 541 height 150
click at [656, 224] on div "Information Today, every significant hospital has a ward for women's diseases, …" at bounding box center [477, 155] width 541 height 150
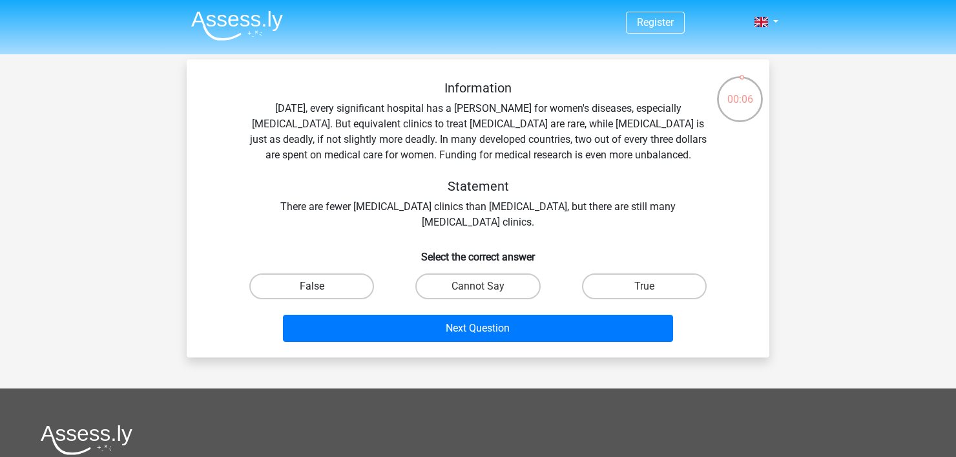
click at [334, 287] on label "False" at bounding box center [311, 286] width 125 height 26
click at [320, 287] on input "False" at bounding box center [316, 290] width 8 height 8
radio input "true"
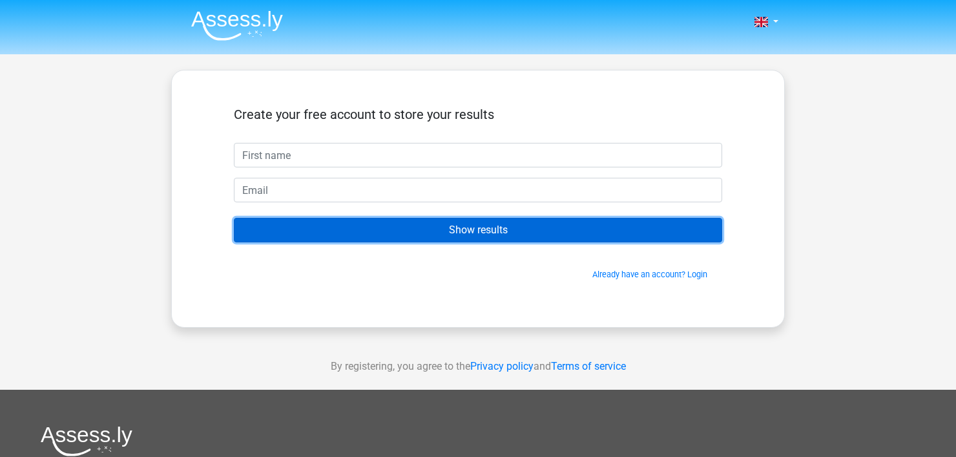
click at [371, 229] on input "Show results" at bounding box center [478, 230] width 488 height 25
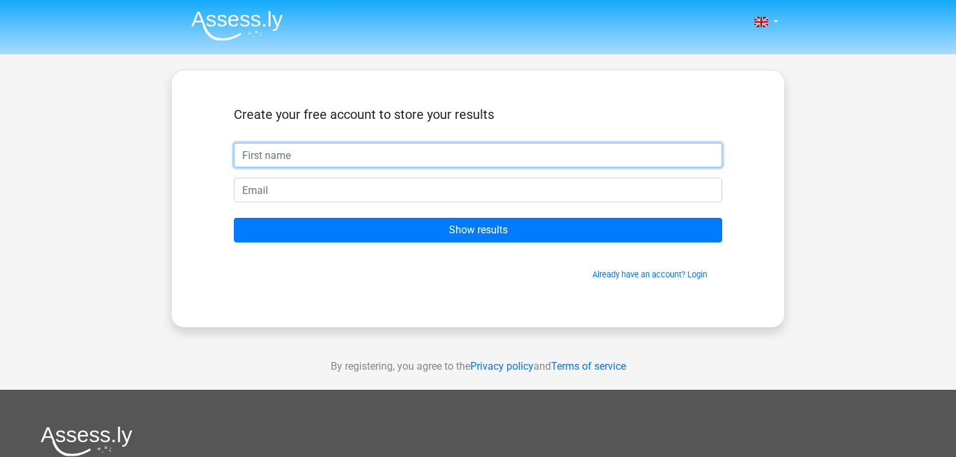
click at [347, 157] on input "text" at bounding box center [478, 155] width 488 height 25
type input "[PERSON_NAME]"
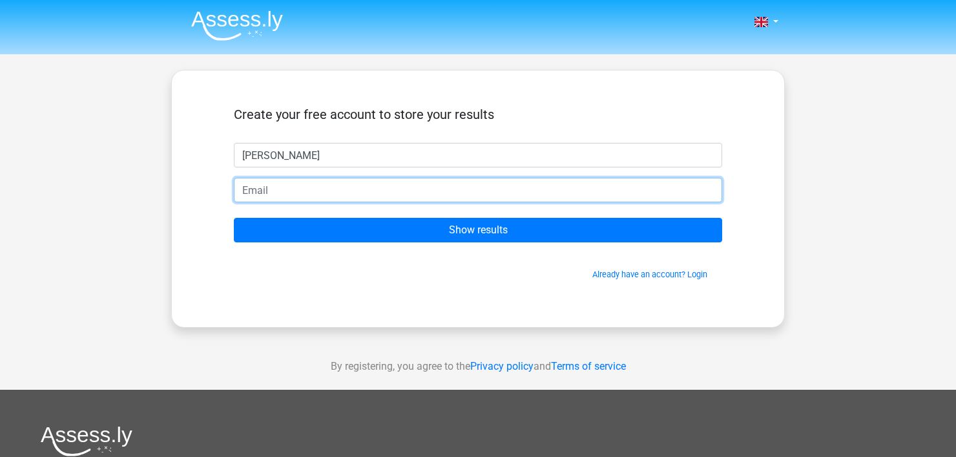
click at [301, 181] on input "email" at bounding box center [478, 190] width 488 height 25
type input "[EMAIL_ADDRESS][DOMAIN_NAME]"
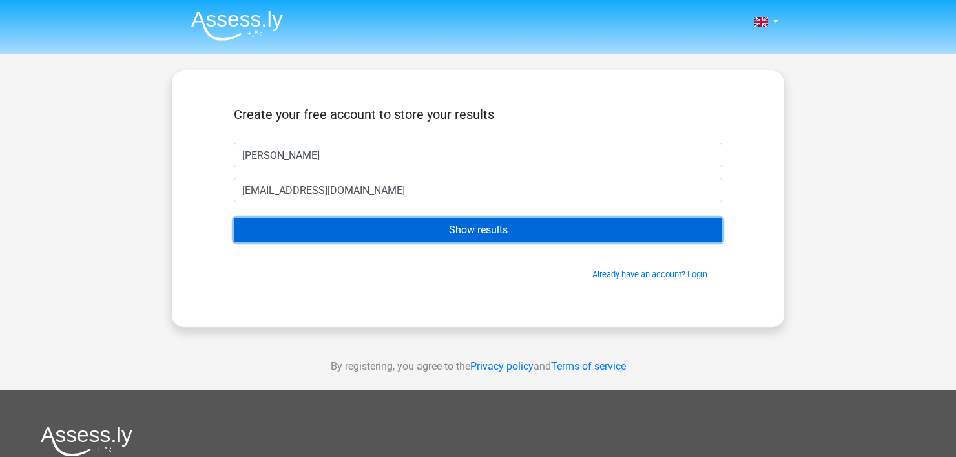
click at [334, 237] on input "Show results" at bounding box center [478, 230] width 488 height 25
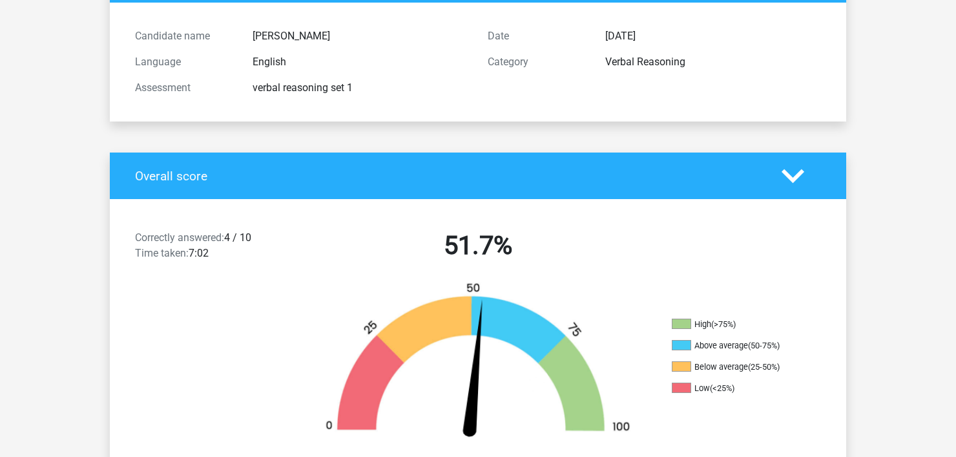
scroll to position [323, 0]
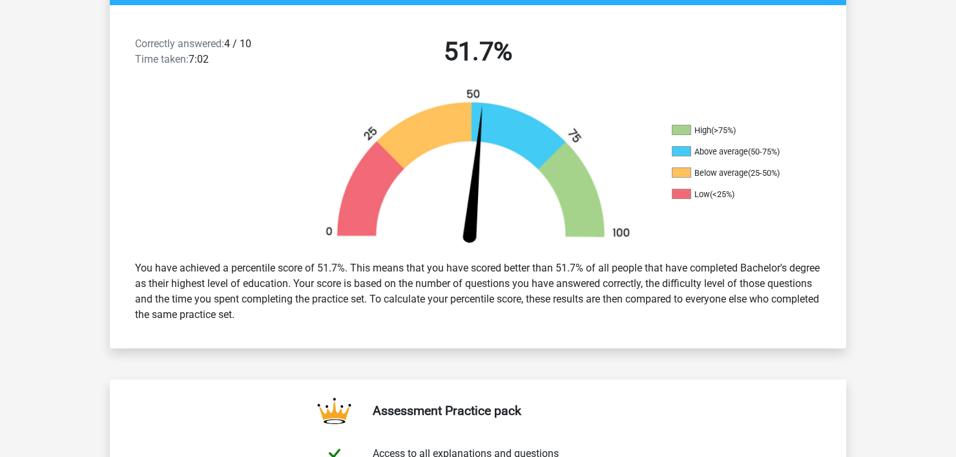
click at [458, 298] on div "You have achieved a percentile score of 51.7%. This means that you have scored …" at bounding box center [477, 291] width 705 height 72
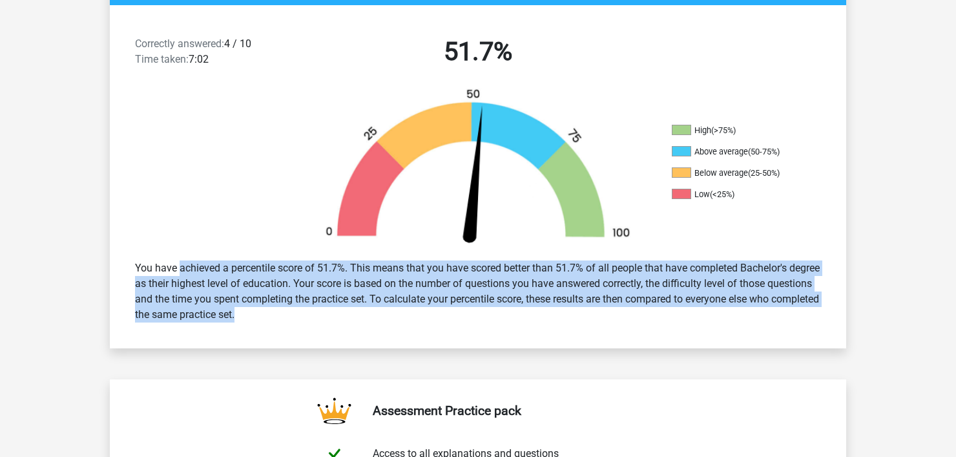
click at [458, 298] on div "You have achieved a percentile score of 51.7%. This means that you have scored …" at bounding box center [477, 291] width 705 height 72
click at [460, 300] on div "You have achieved a percentile score of 51.7%. This means that you have scored …" at bounding box center [477, 291] width 705 height 72
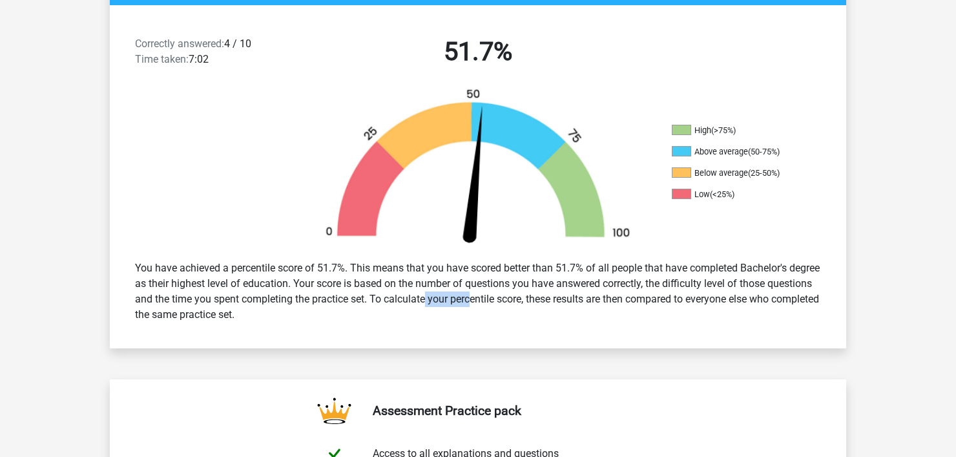
click at [460, 300] on div "You have achieved a percentile score of 51.7%. This means that you have scored …" at bounding box center [477, 291] width 705 height 72
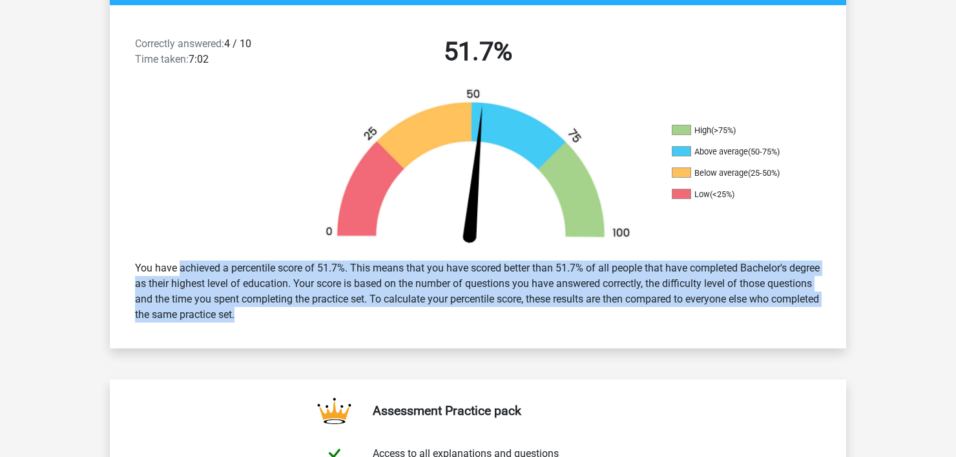
click at [460, 300] on div "You have achieved a percentile score of 51.7%. This means that you have scored …" at bounding box center [477, 291] width 705 height 72
click at [455, 330] on div "You have achieved a percentile score of 51.7%. This means that you have scored …" at bounding box center [478, 291] width 736 height 83
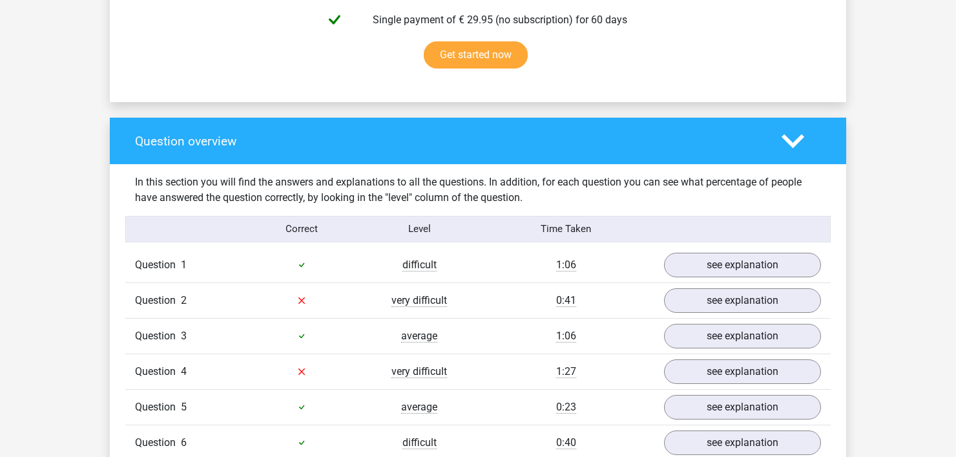
scroll to position [904, 0]
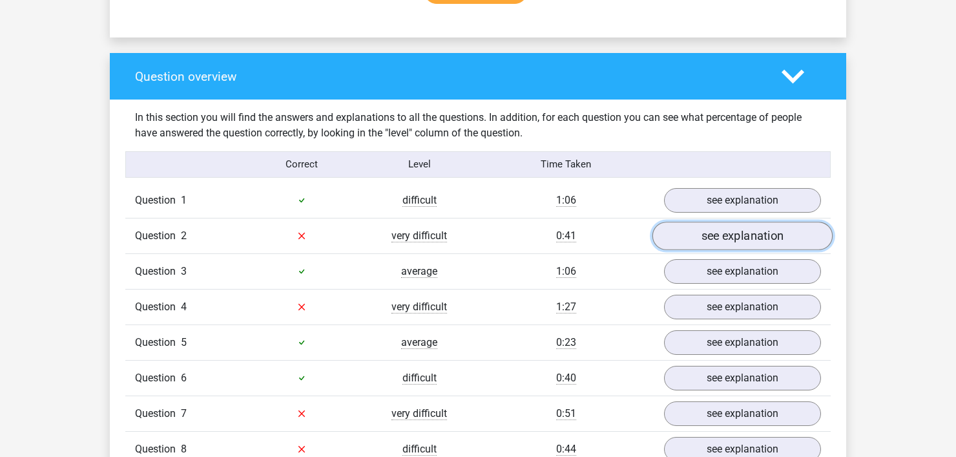
click at [739, 233] on link "see explanation" at bounding box center [742, 235] width 180 height 28
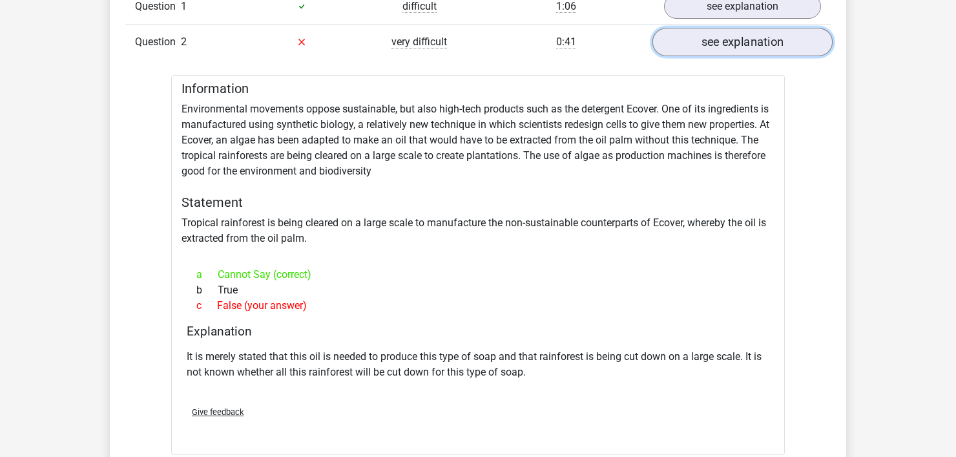
scroll to position [1162, 0]
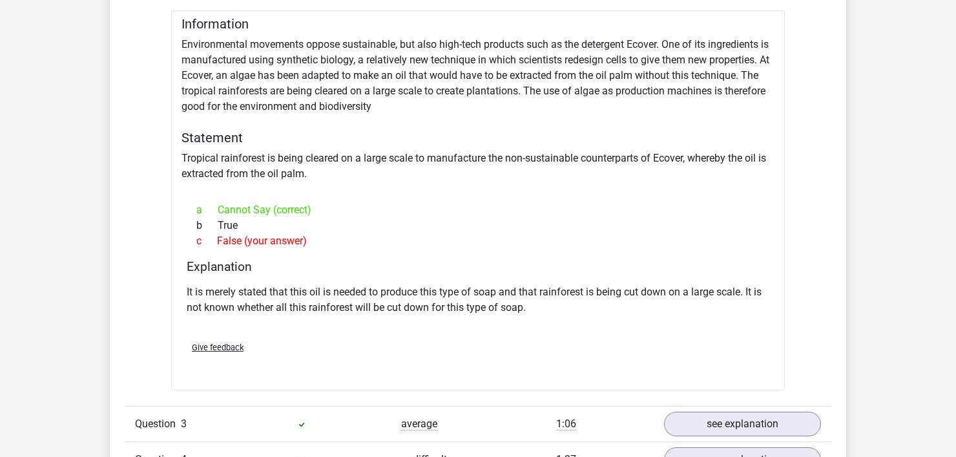
click at [606, 307] on p "It is merely stated that this oil is needed to produce this type of soap and th…" at bounding box center [478, 299] width 582 height 31
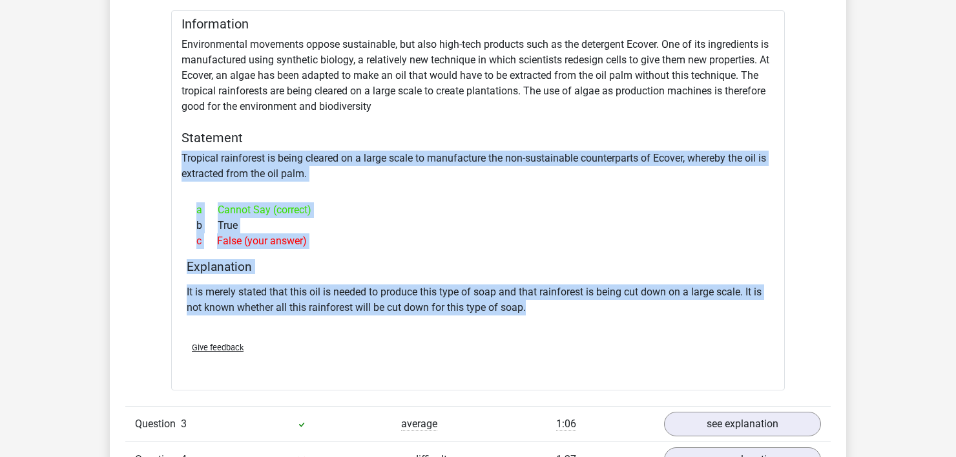
drag, startPoint x: 606, startPoint y: 307, endPoint x: 643, endPoint y: 157, distance: 154.4
click at [643, 157] on div "Information Environmental movements oppose sustainable, but also high-tech prod…" at bounding box center [477, 200] width 613 height 380
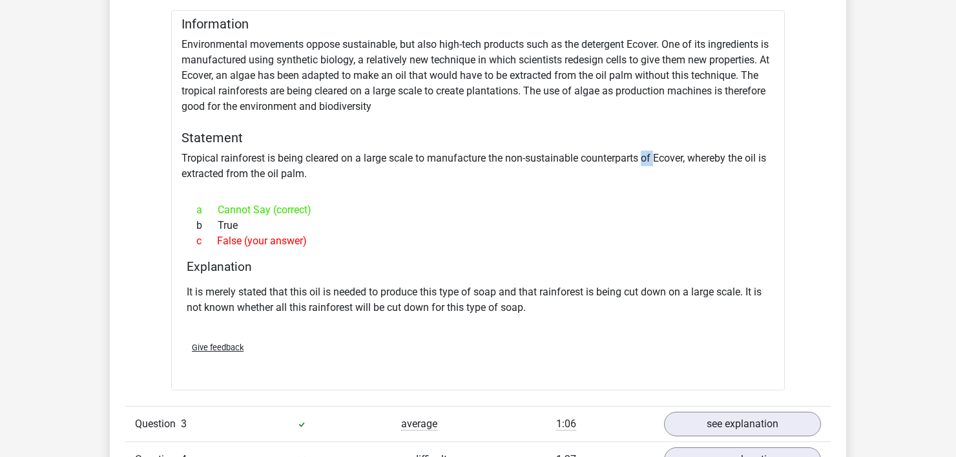
click at [643, 157] on div "Information Environmental movements oppose sustainable, but also high-tech prod…" at bounding box center [477, 200] width 613 height 380
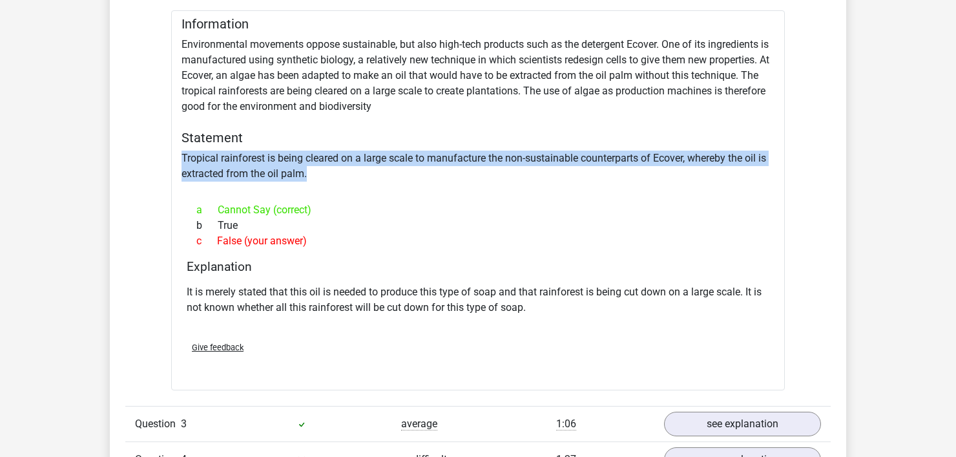
click at [643, 157] on div "Information Environmental movements oppose sustainable, but also high-tech prod…" at bounding box center [477, 200] width 613 height 380
click at [643, 170] on div "Information Environmental movements oppose sustainable, but also high-tech prod…" at bounding box center [477, 200] width 613 height 380
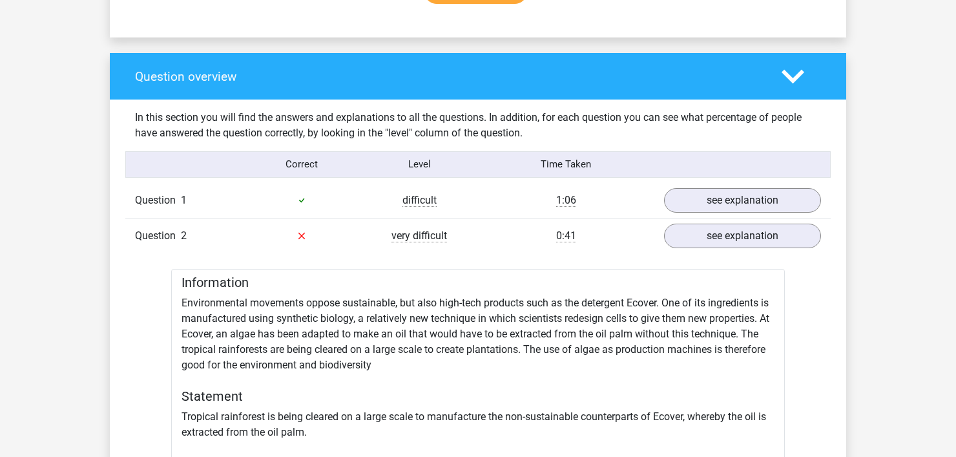
scroll to position [839, 0]
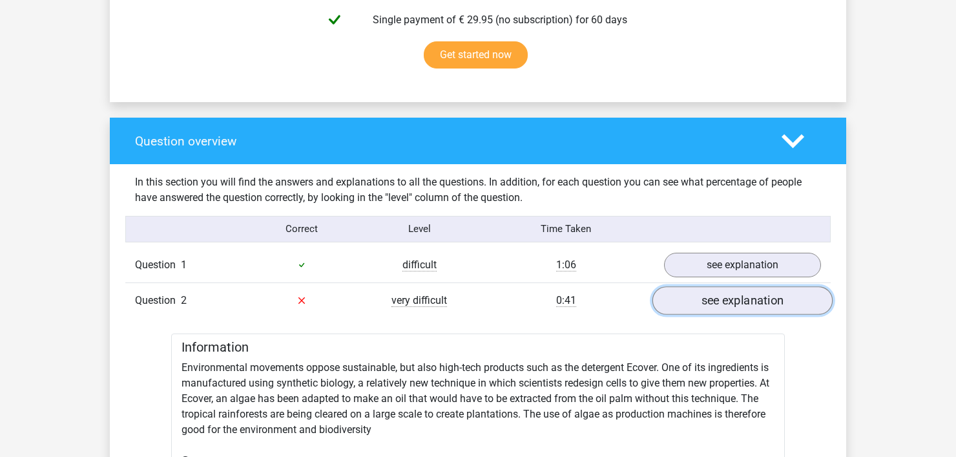
click at [795, 302] on link "see explanation" at bounding box center [742, 300] width 180 height 28
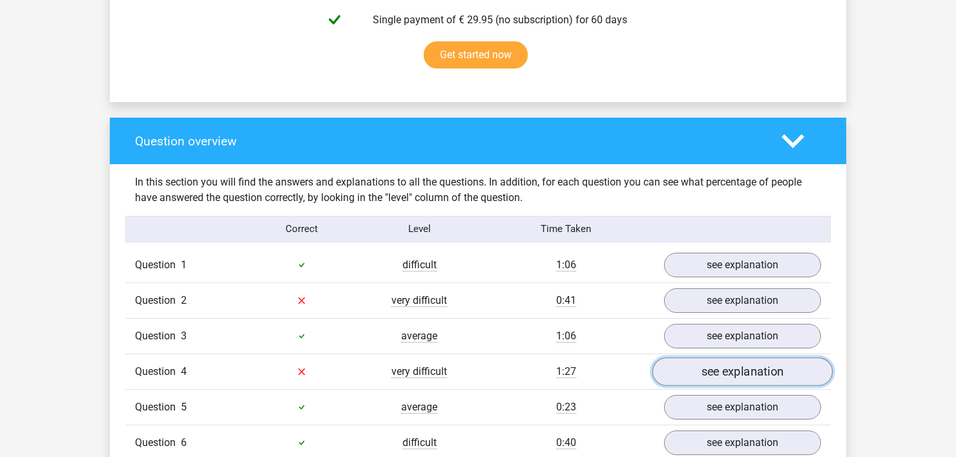
click at [755, 363] on link "see explanation" at bounding box center [742, 371] width 180 height 28
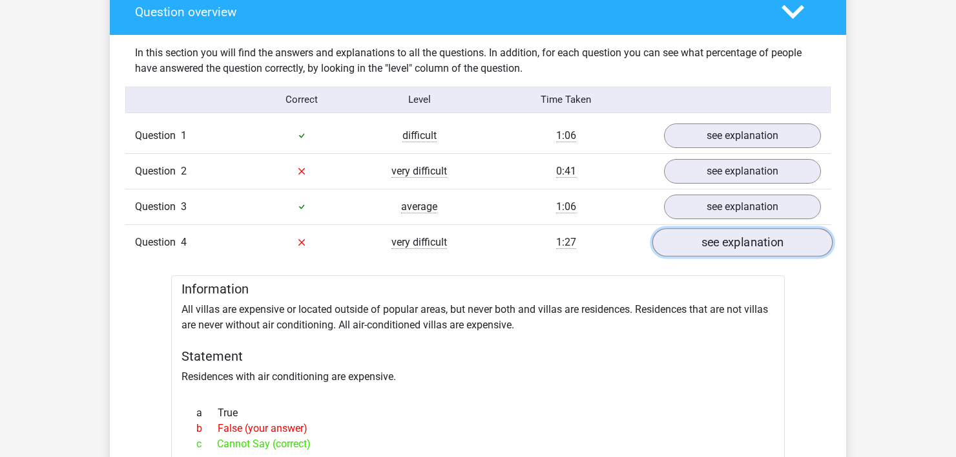
scroll to position [1033, 0]
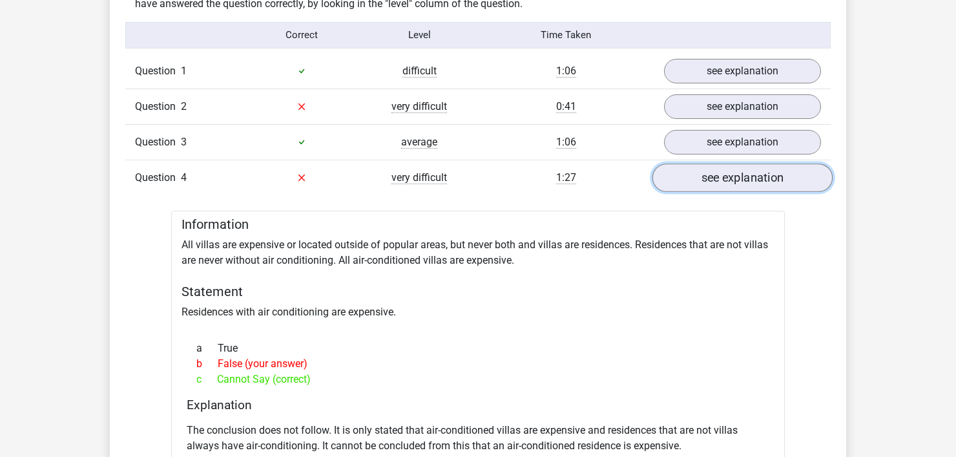
click at [744, 180] on link "see explanation" at bounding box center [742, 177] width 180 height 28
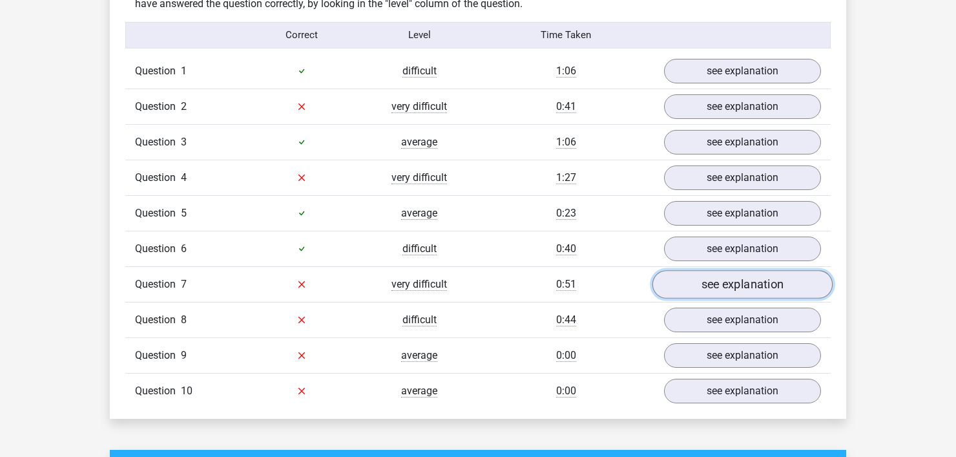
click at [708, 284] on link "see explanation" at bounding box center [742, 284] width 180 height 28
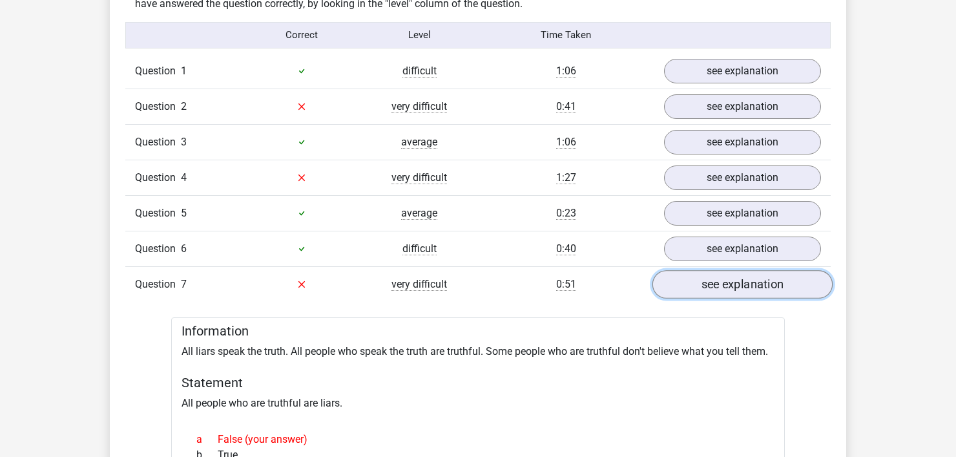
scroll to position [1098, 0]
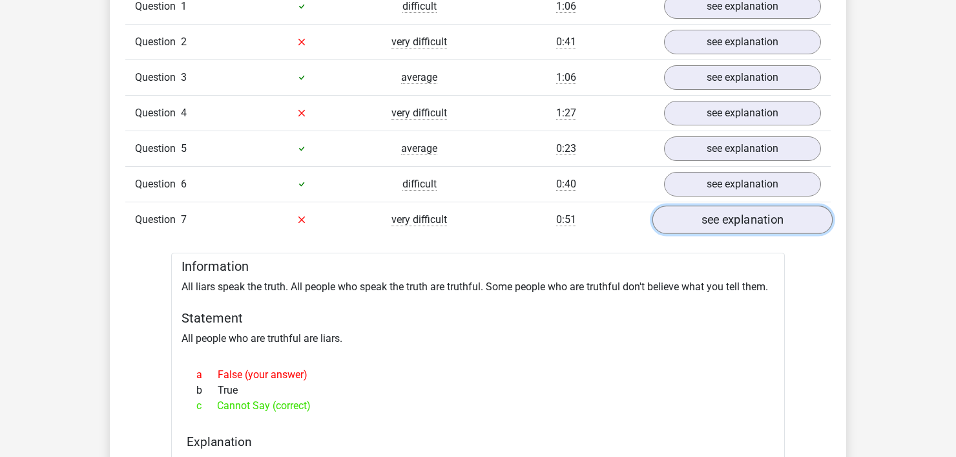
click at [724, 219] on link "see explanation" at bounding box center [742, 219] width 180 height 28
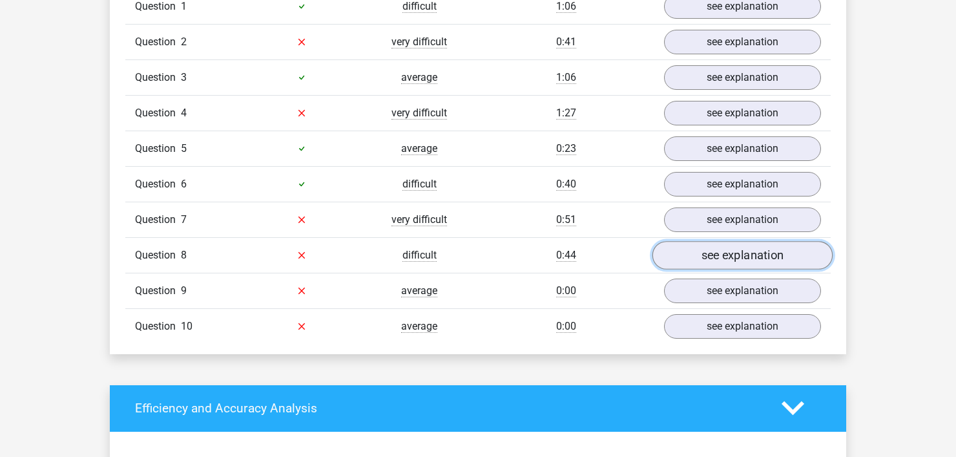
click at [734, 247] on link "see explanation" at bounding box center [742, 255] width 180 height 28
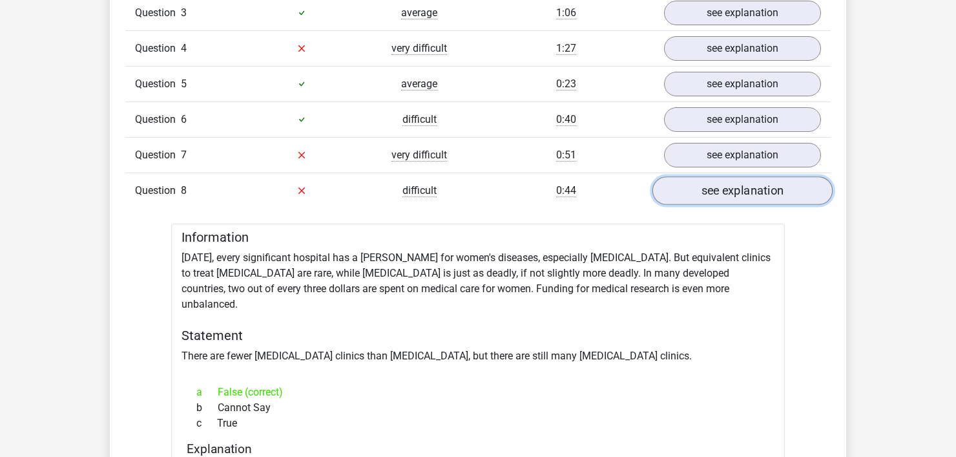
scroll to position [1227, 0]
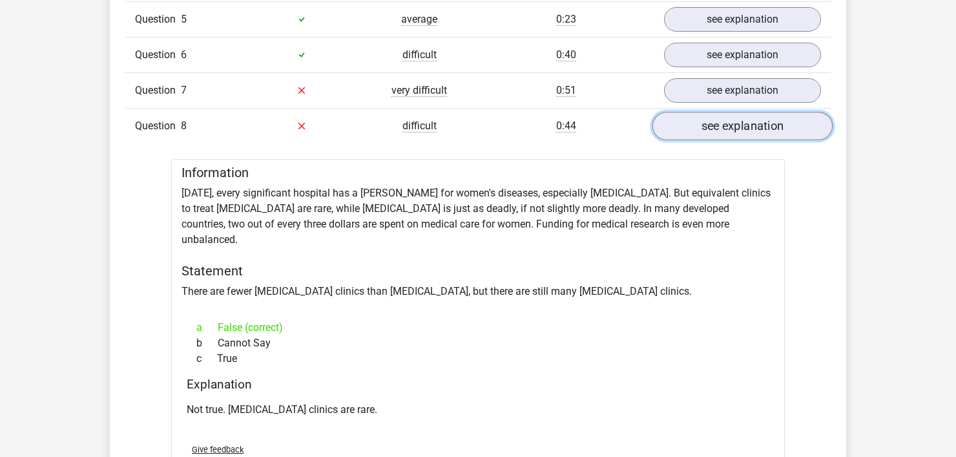
click at [739, 128] on link "see explanation" at bounding box center [742, 126] width 180 height 28
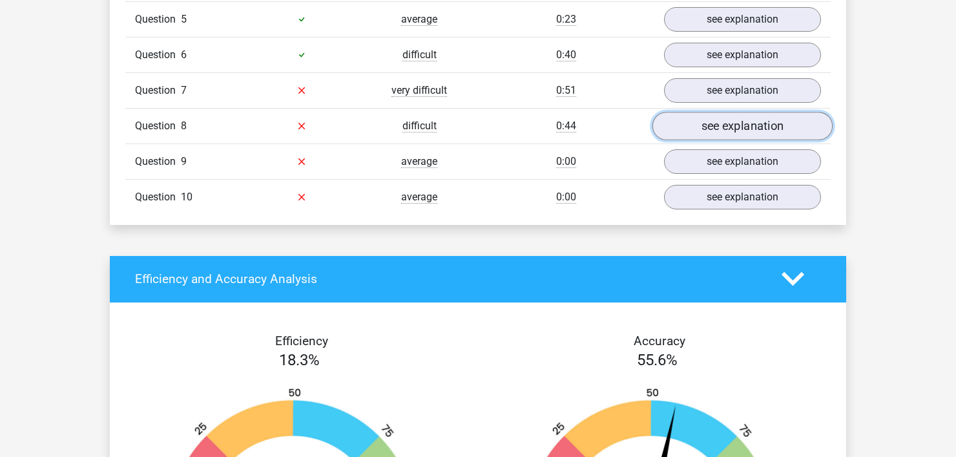
click at [739, 128] on link "see explanation" at bounding box center [742, 126] width 180 height 28
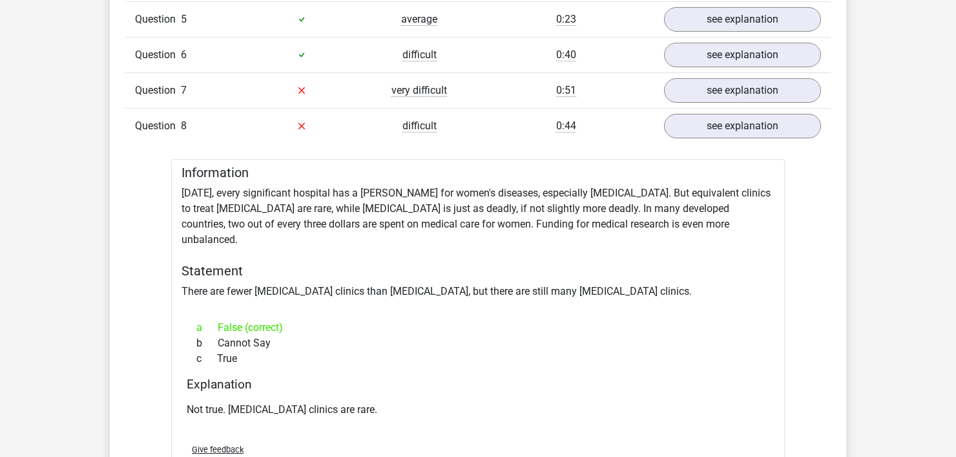
click at [735, 141] on div "Question 1 difficult 1:06 see explanation Information There are people who pref…" at bounding box center [478, 219] width 686 height 719
click at [738, 132] on link "see explanation" at bounding box center [742, 126] width 180 height 28
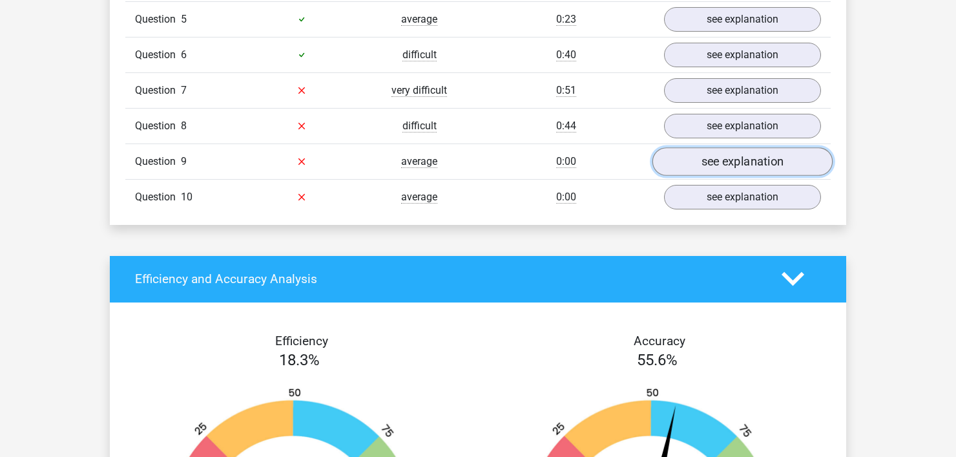
click at [727, 147] on link "see explanation" at bounding box center [742, 161] width 180 height 28
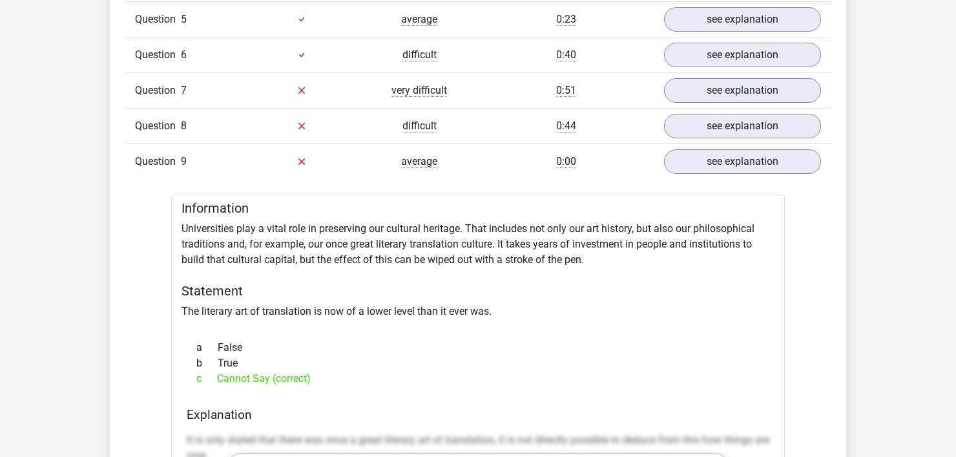
click at [239, 372] on div "c Cannot Say (correct)" at bounding box center [478, 378] width 582 height 15
drag, startPoint x: 239, startPoint y: 372, endPoint x: 251, endPoint y: 378, distance: 13.6
click at [239, 372] on div "c Cannot Say (correct)" at bounding box center [478, 378] width 582 height 15
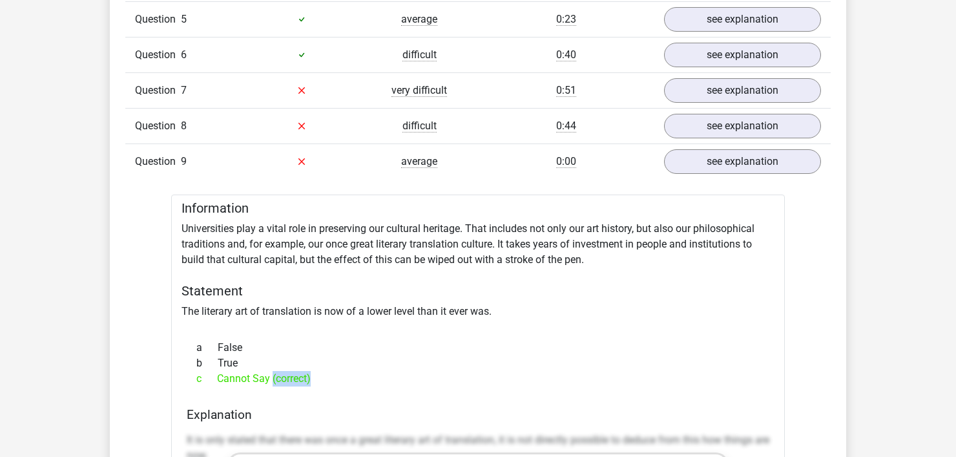
click at [268, 384] on div "a False b True c Cannot Say (correct)" at bounding box center [478, 362] width 582 height 57
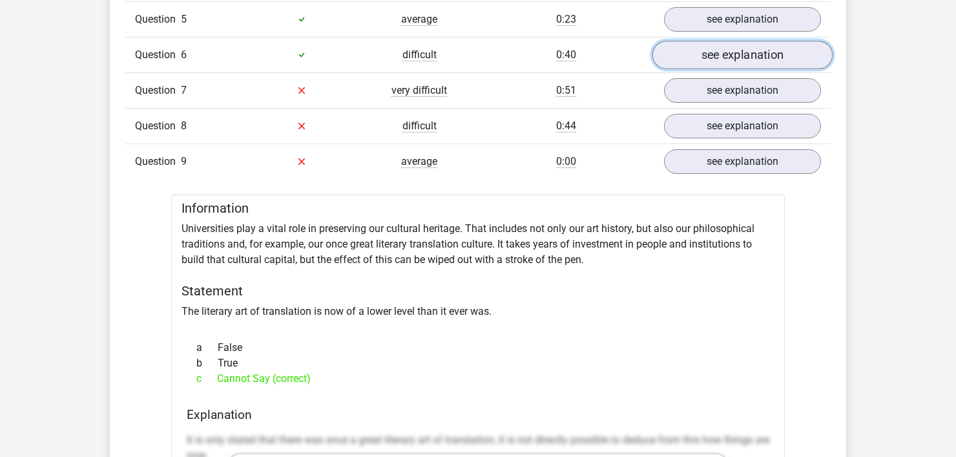
click at [730, 52] on link "see explanation" at bounding box center [742, 55] width 180 height 28
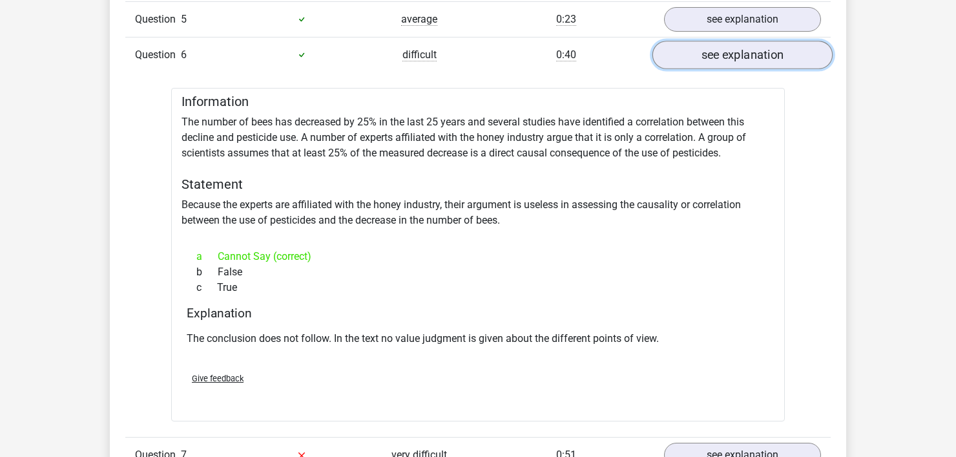
click at [730, 52] on link "see explanation" at bounding box center [742, 55] width 180 height 28
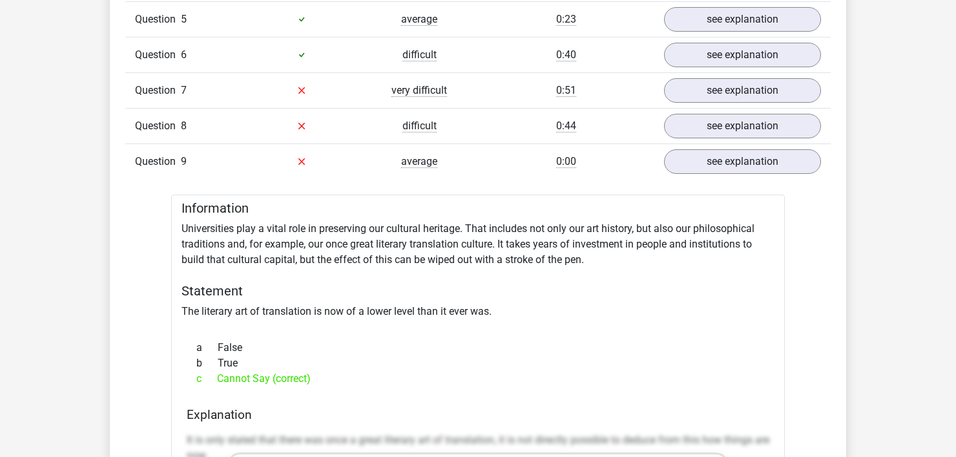
click at [726, 74] on div "Question 7 very difficult 0:51 see explanation" at bounding box center [477, 90] width 705 height 36
click at [724, 83] on link "see explanation" at bounding box center [742, 90] width 180 height 28
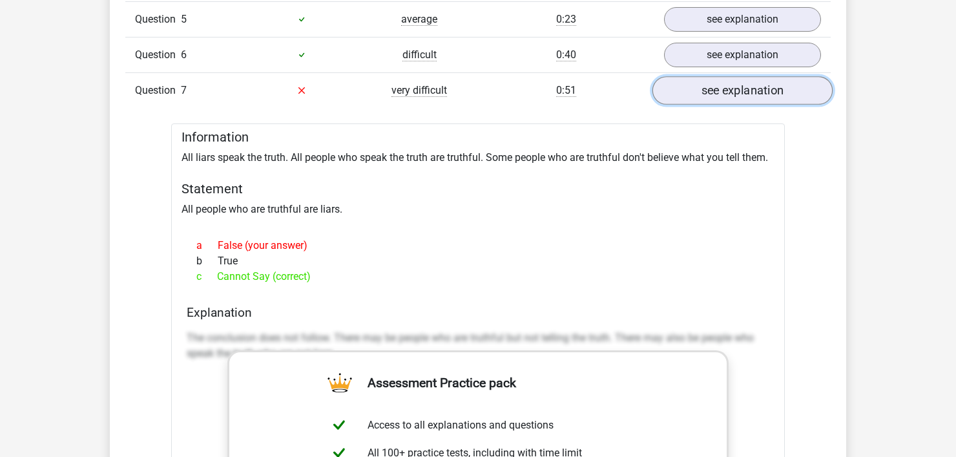
click at [724, 83] on link "see explanation" at bounding box center [742, 90] width 180 height 28
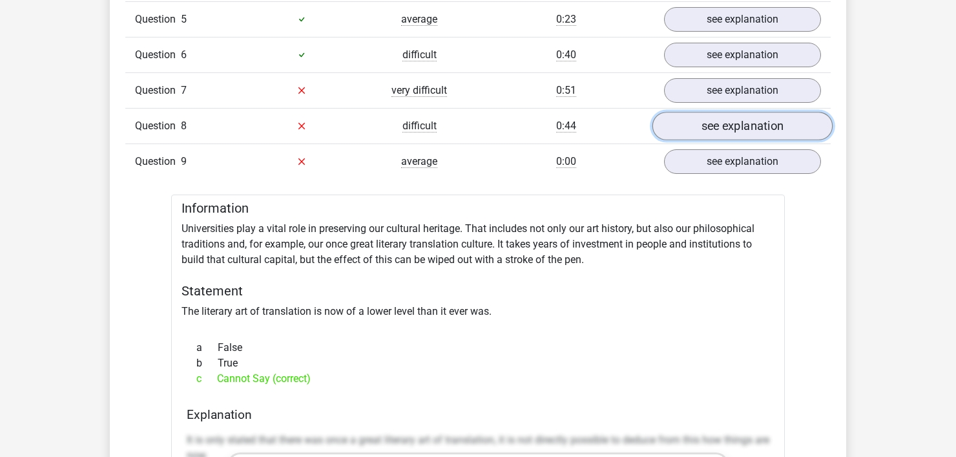
click at [719, 115] on link "see explanation" at bounding box center [742, 126] width 180 height 28
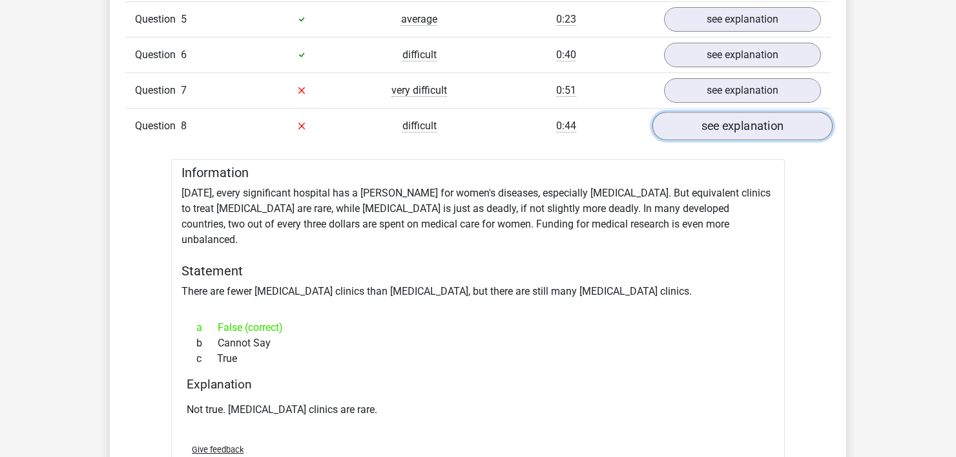
click at [719, 115] on link "see explanation" at bounding box center [742, 126] width 180 height 28
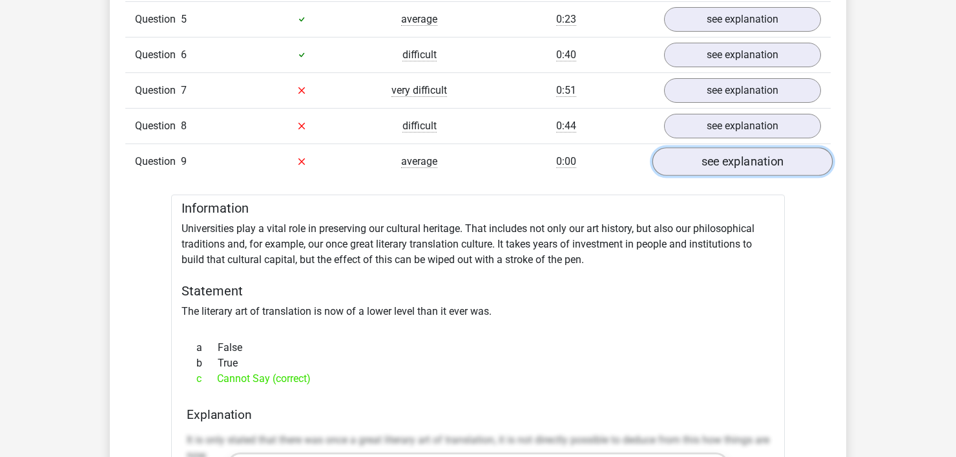
click at [715, 154] on link "see explanation" at bounding box center [742, 161] width 180 height 28
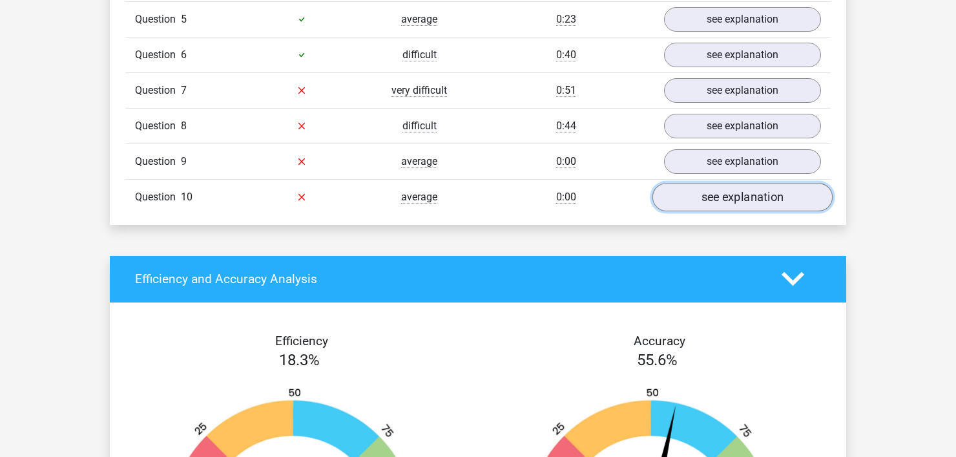
click at [728, 191] on link "see explanation" at bounding box center [742, 197] width 180 height 28
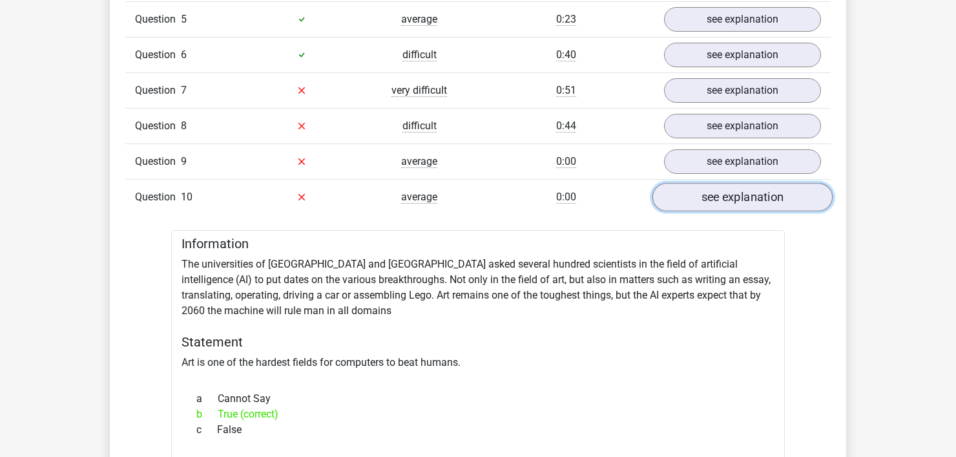
click at [722, 190] on link "see explanation" at bounding box center [742, 197] width 180 height 28
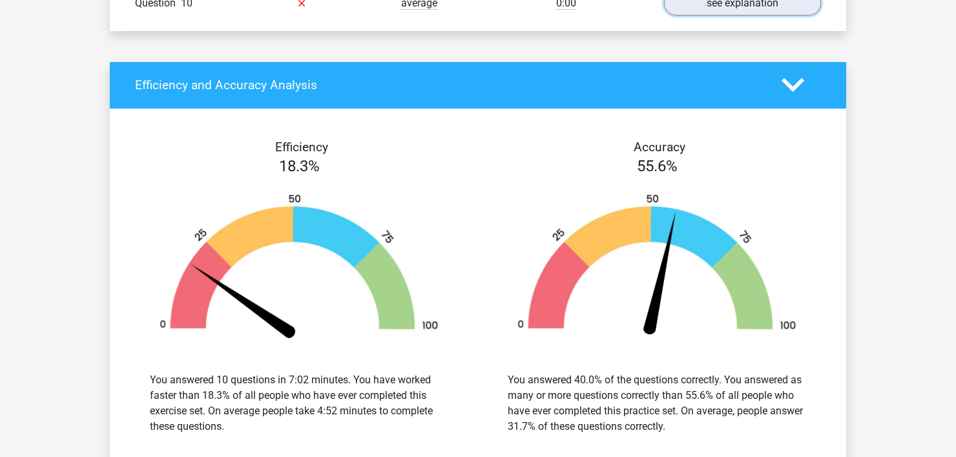
scroll to position [1550, 0]
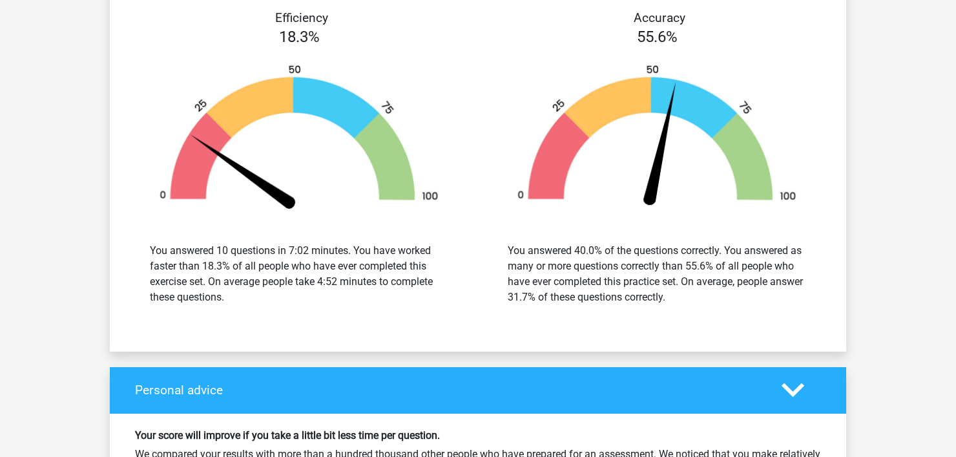
click at [318, 283] on div "You answered 10 questions in 7:02 minutes. You have worked faster than 18.3% of…" at bounding box center [299, 274] width 298 height 62
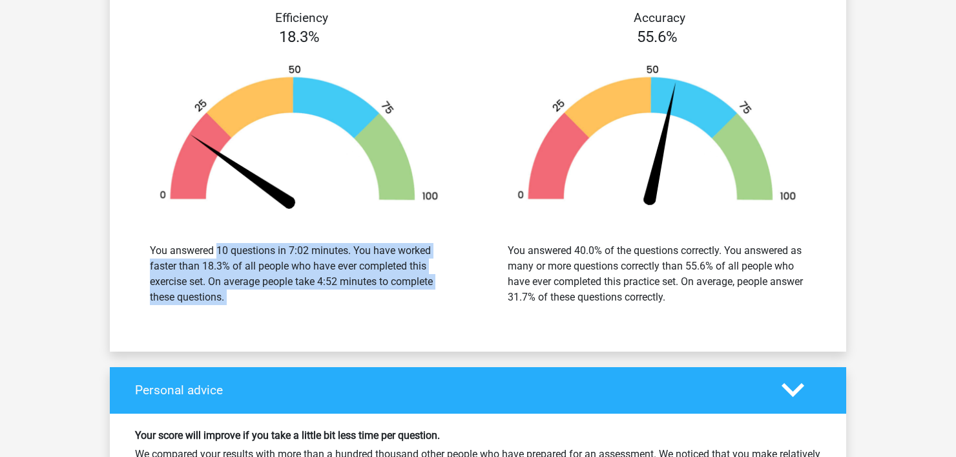
click at [318, 283] on div "You answered 10 questions in 7:02 minutes. You have worked faster than 18.3% of…" at bounding box center [299, 274] width 298 height 62
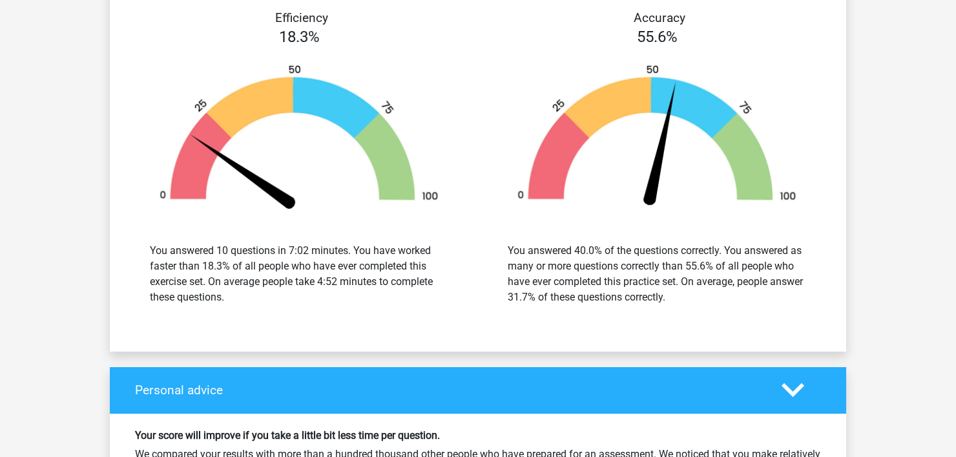
click at [318, 283] on div "You answered 10 questions in 7:02 minutes. You have worked faster than 18.3% of…" at bounding box center [299, 274] width 298 height 62
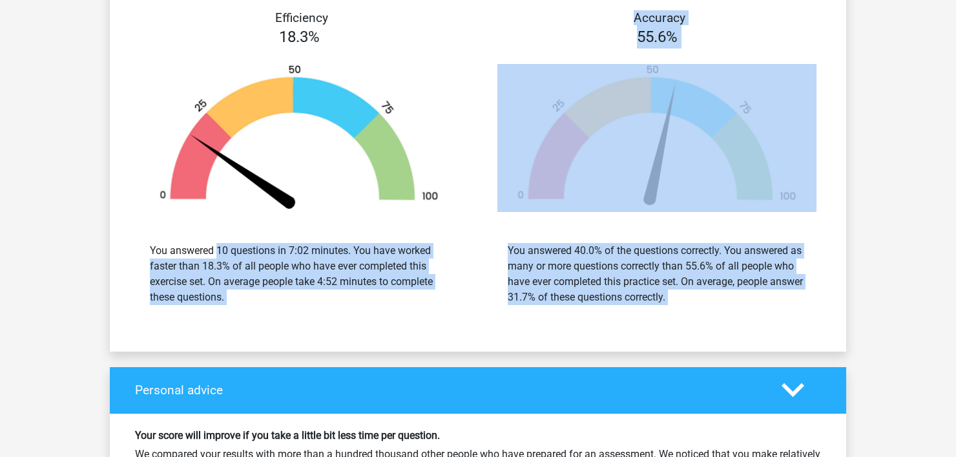
drag, startPoint x: 318, startPoint y: 283, endPoint x: 554, endPoint y: 302, distance: 237.1
click at [554, 302] on div "Efficiency 18.3% You answered 10 questions in 7:02 minutes. You have worked fas…" at bounding box center [478, 165] width 736 height 341
click at [554, 302] on div "You answered 40.0% of the questions correctly. You answered as many or more que…" at bounding box center [657, 273] width 338 height 93
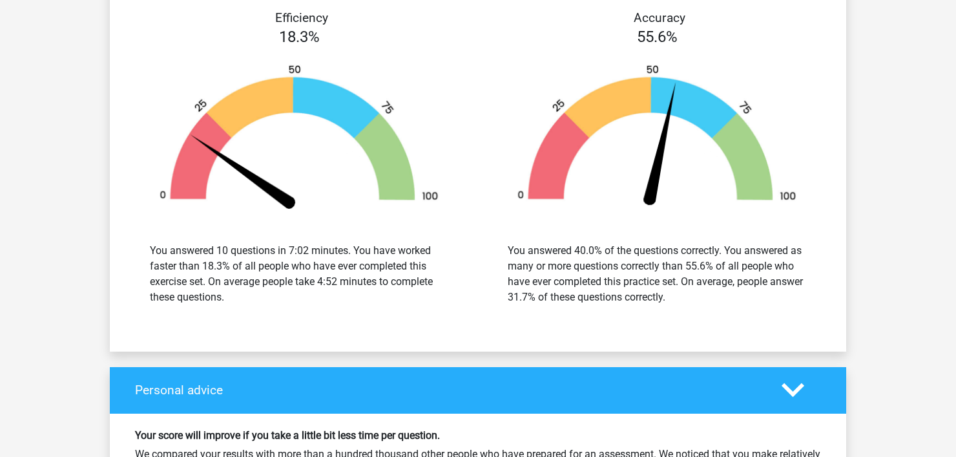
click at [554, 302] on div "You answered 40.0% of the questions correctly. You answered as many or more que…" at bounding box center [657, 273] width 338 height 93
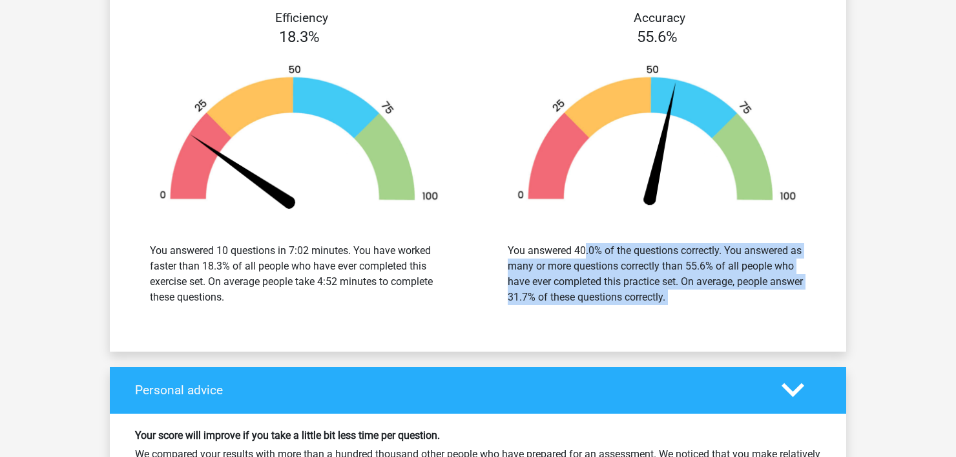
click at [554, 302] on div "You answered 40.0% of the questions correctly. You answered as many or more que…" at bounding box center [657, 273] width 338 height 93
click at [560, 304] on div "You answered 40.0% of the questions correctly. You answered as many or more que…" at bounding box center [657, 273] width 338 height 93
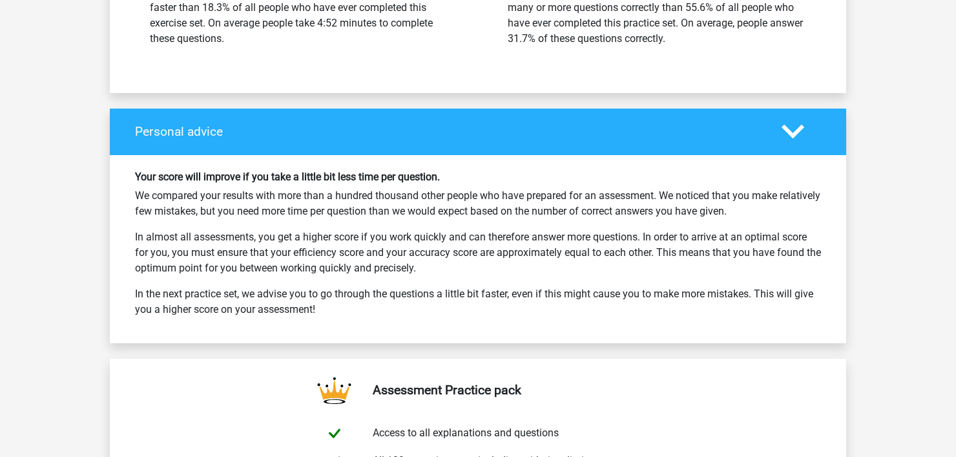
scroll to position [2066, 0]
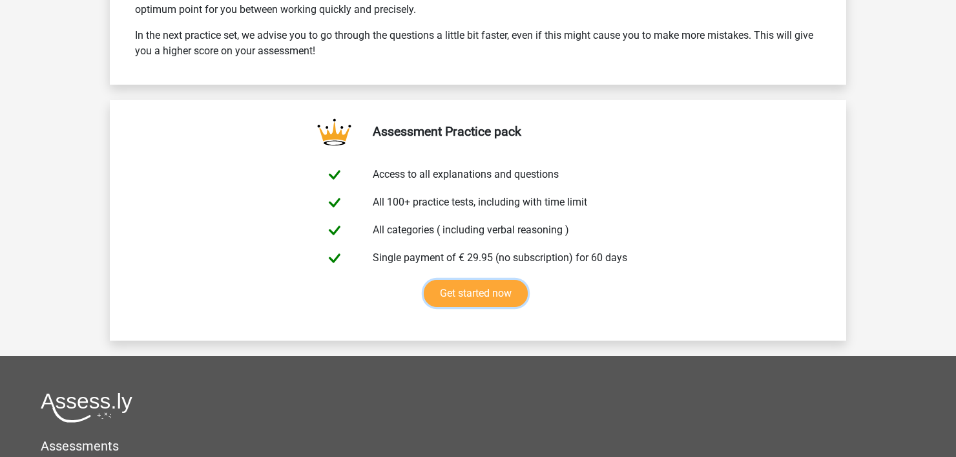
drag, startPoint x: 560, startPoint y: 304, endPoint x: 495, endPoint y: -70, distance: 380.3
drag, startPoint x: 603, startPoint y: -70, endPoint x: 610, endPoint y: -70, distance: 7.1
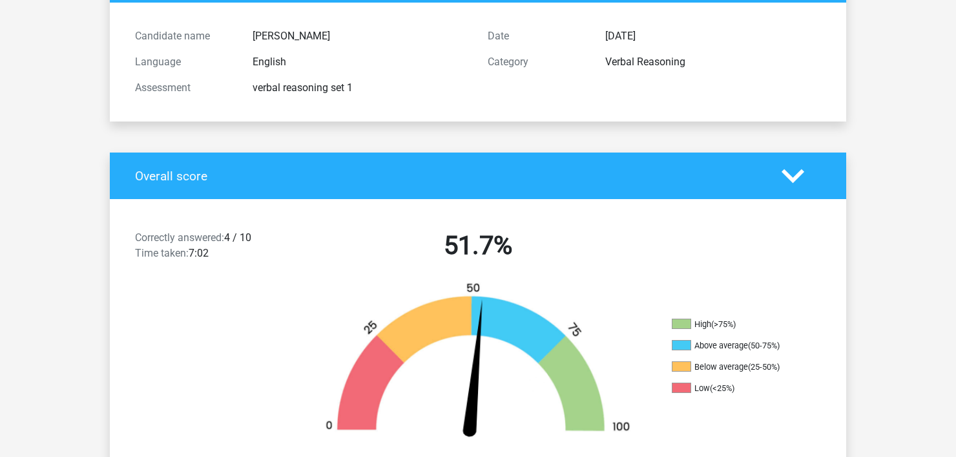
scroll to position [0, 0]
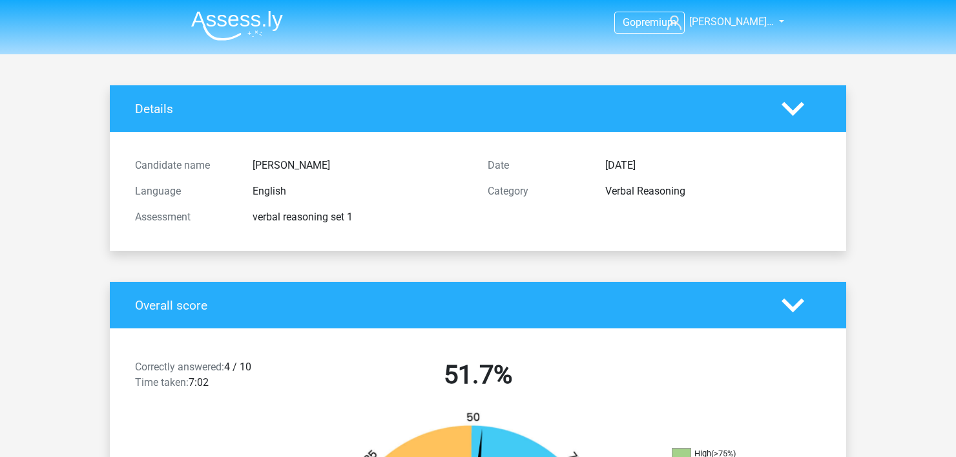
click at [241, 39] on img at bounding box center [237, 25] width 92 height 30
